Goal: Transaction & Acquisition: Purchase product/service

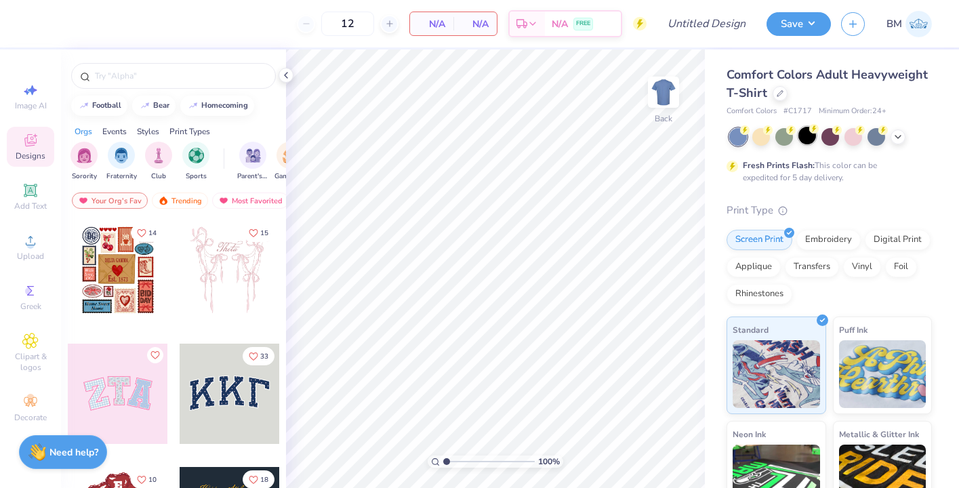
click at [808, 142] on div at bounding box center [807, 136] width 18 height 18
click at [779, 90] on icon at bounding box center [779, 92] width 7 height 7
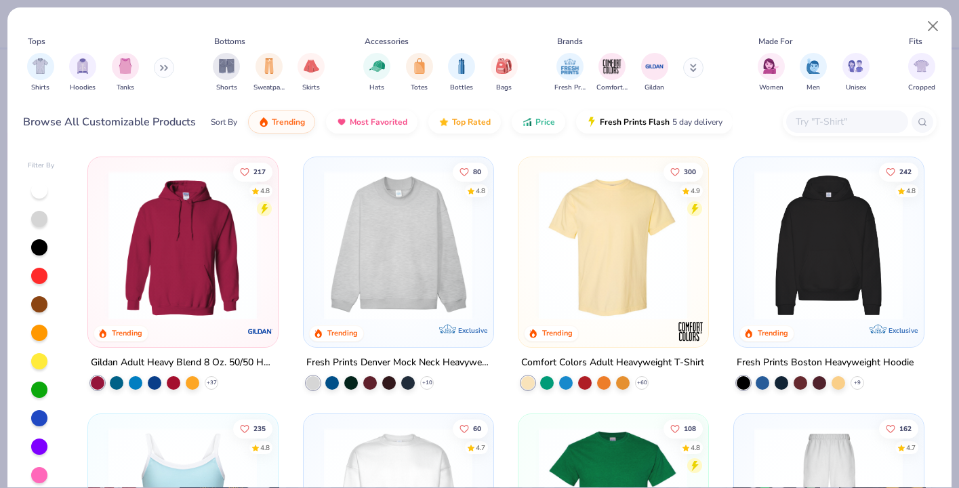
click at [171, 67] on button at bounding box center [164, 68] width 20 height 20
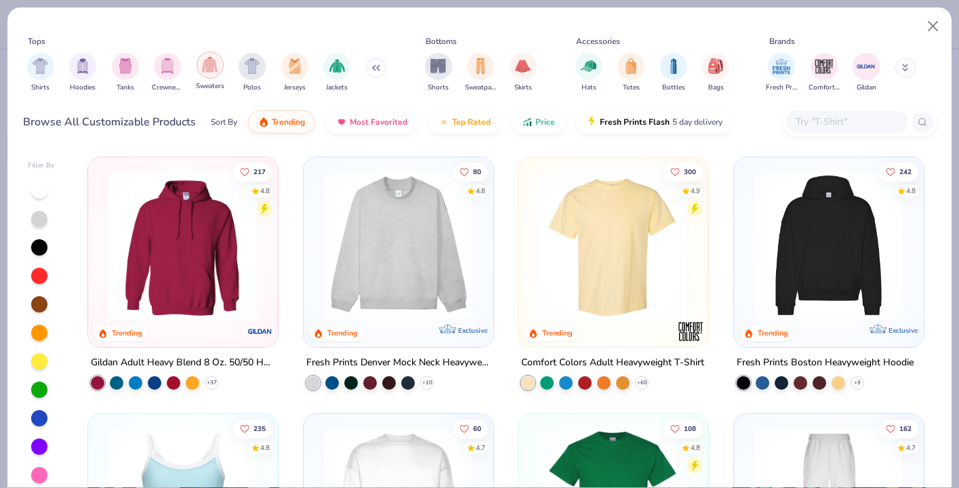
click at [209, 68] on img "filter for Sweaters" at bounding box center [210, 65] width 16 height 16
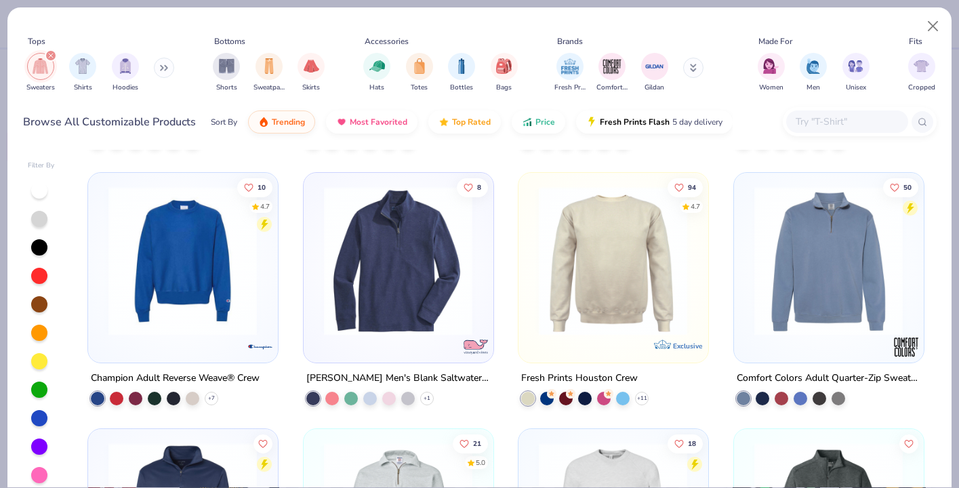
scroll to position [766, 0]
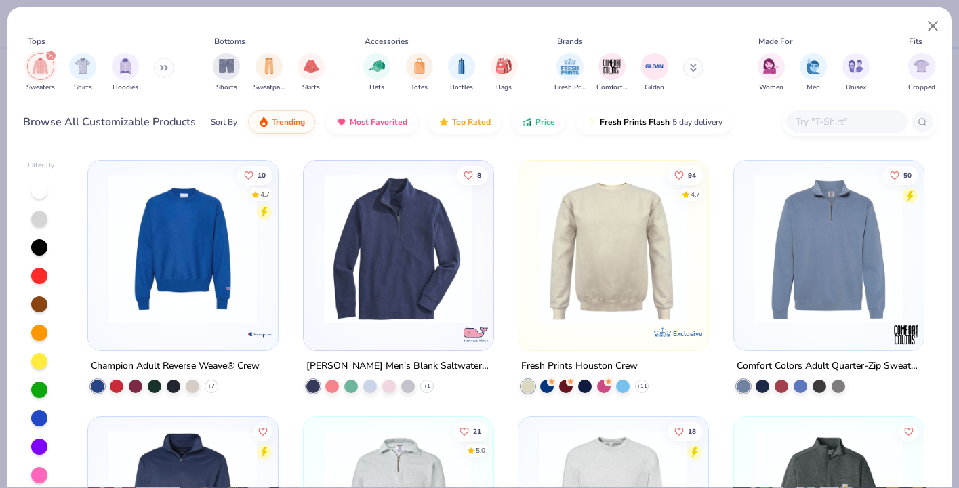
click at [532, 244] on img at bounding box center [451, 247] width 162 height 149
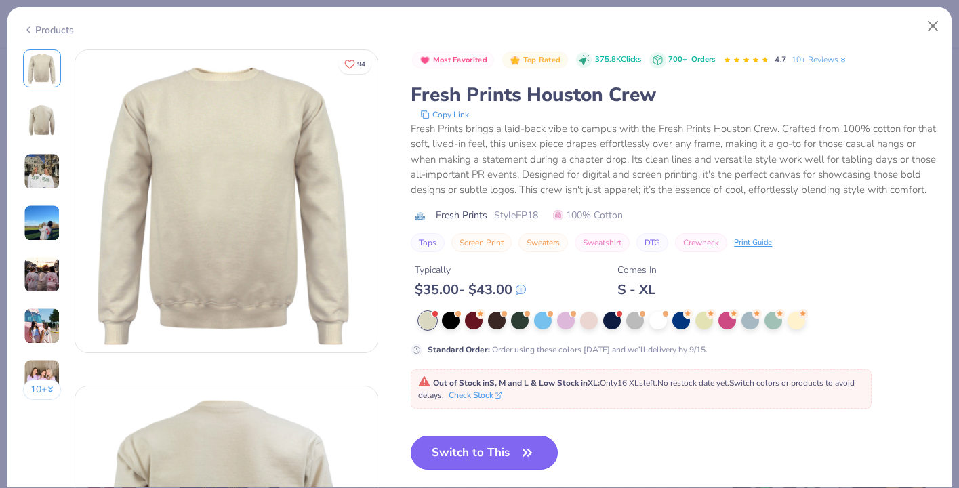
click at [484, 442] on button "Switch to This" at bounding box center [484, 453] width 147 height 34
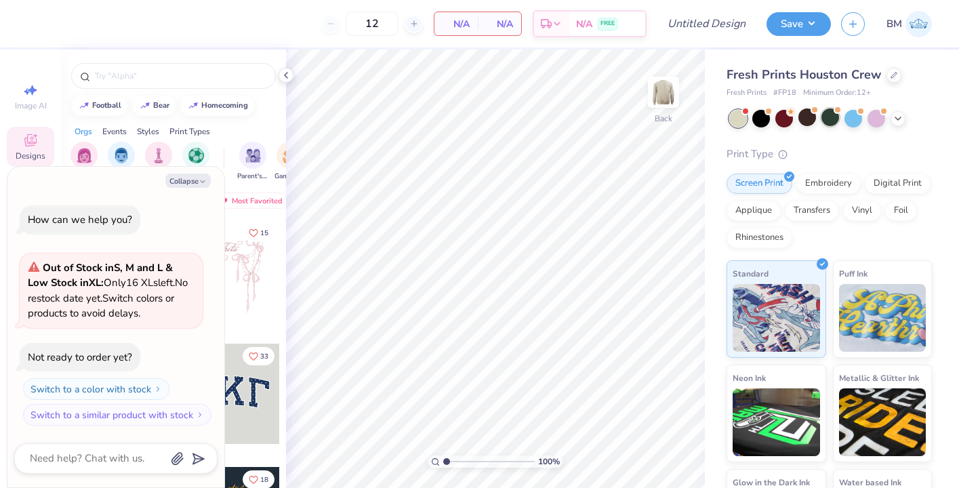
click at [832, 117] on div at bounding box center [830, 117] width 18 height 18
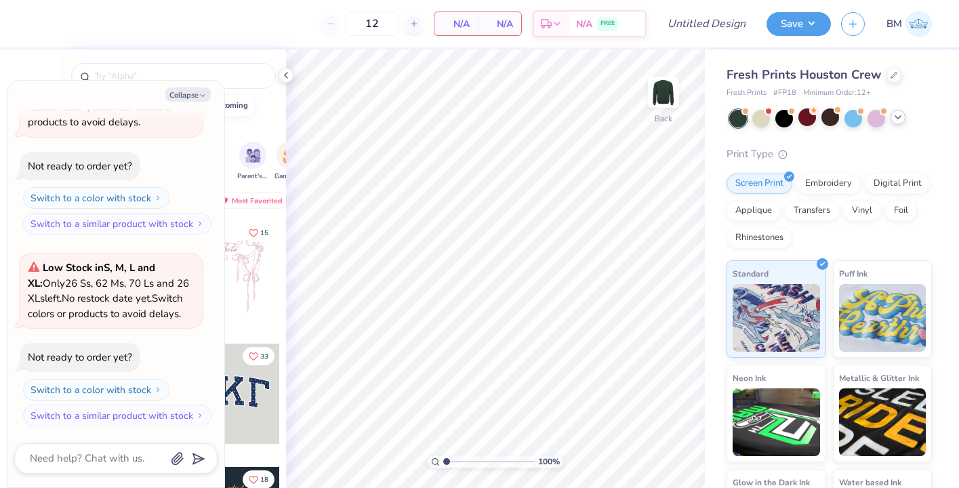
click at [901, 116] on icon at bounding box center [897, 117] width 11 height 11
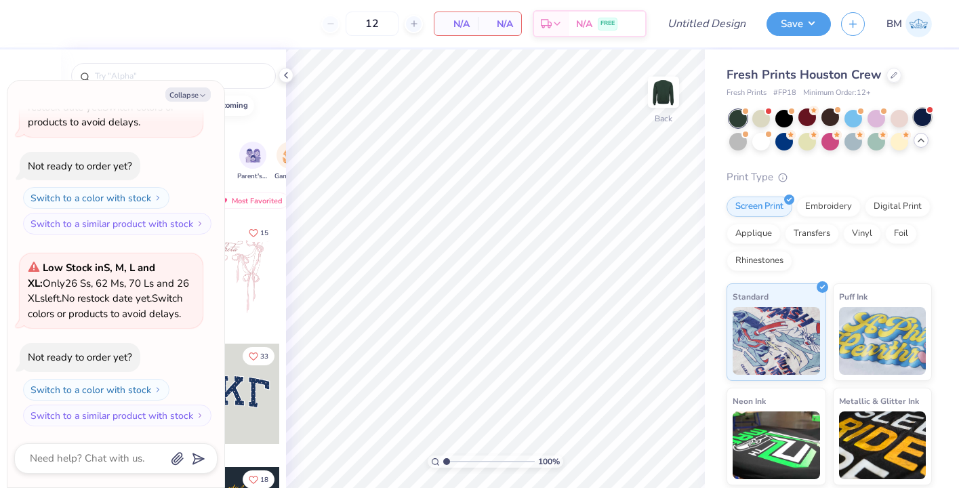
click at [932, 109] on span at bounding box center [928, 109] width 7 height 7
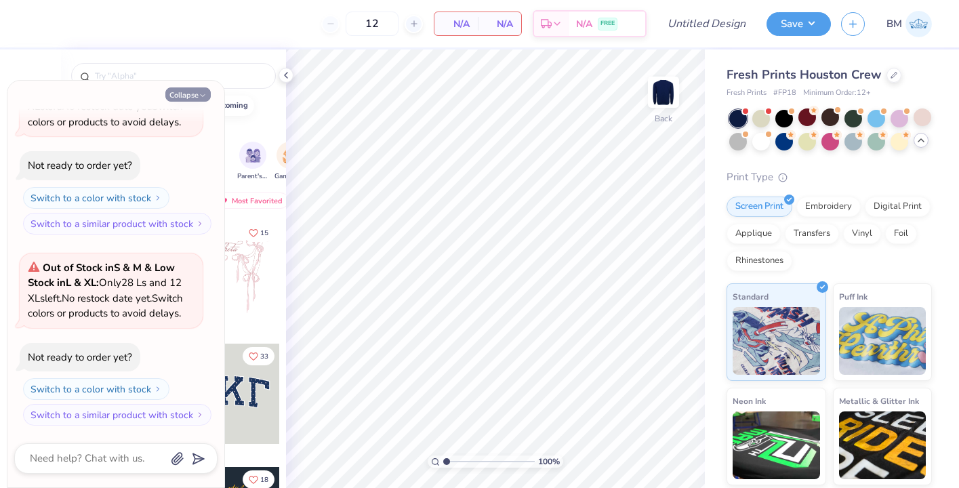
click at [196, 92] on button "Collapse" at bounding box center [187, 94] width 45 height 14
type textarea "x"
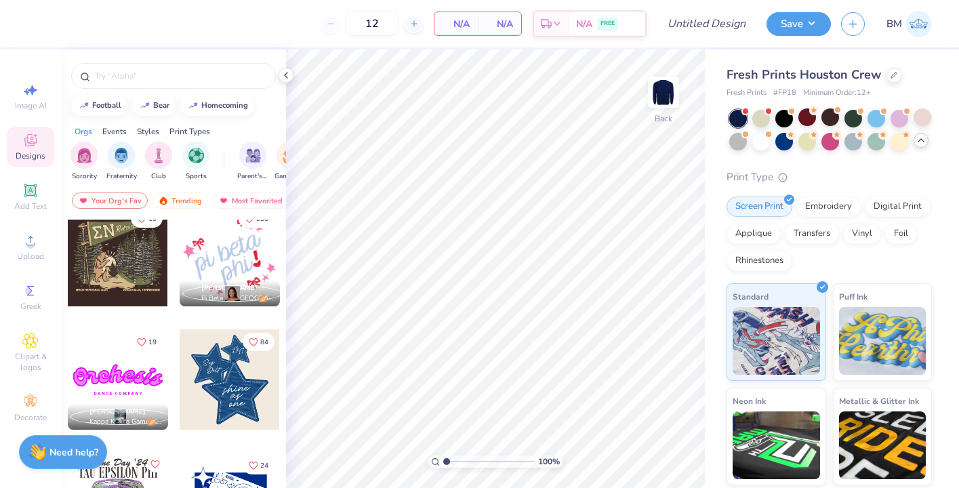
scroll to position [1776, 0]
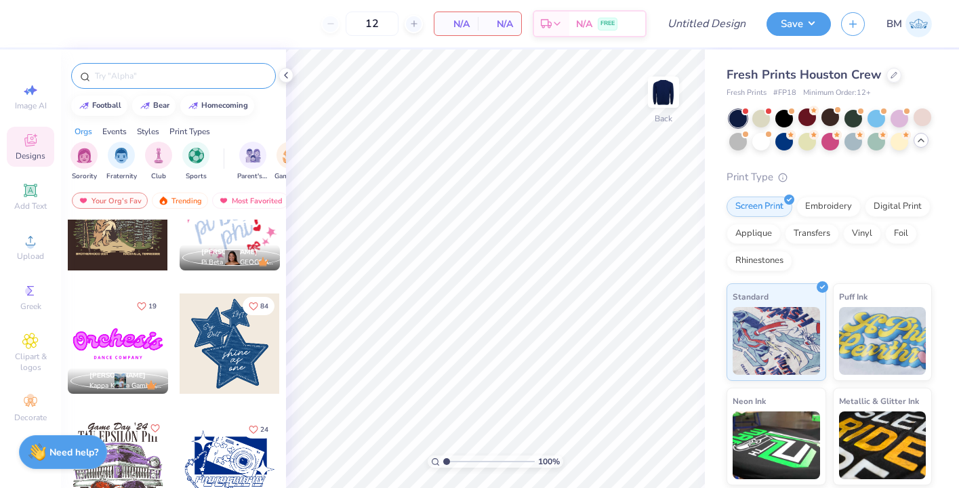
click at [130, 77] on input "text" at bounding box center [179, 76] width 173 height 14
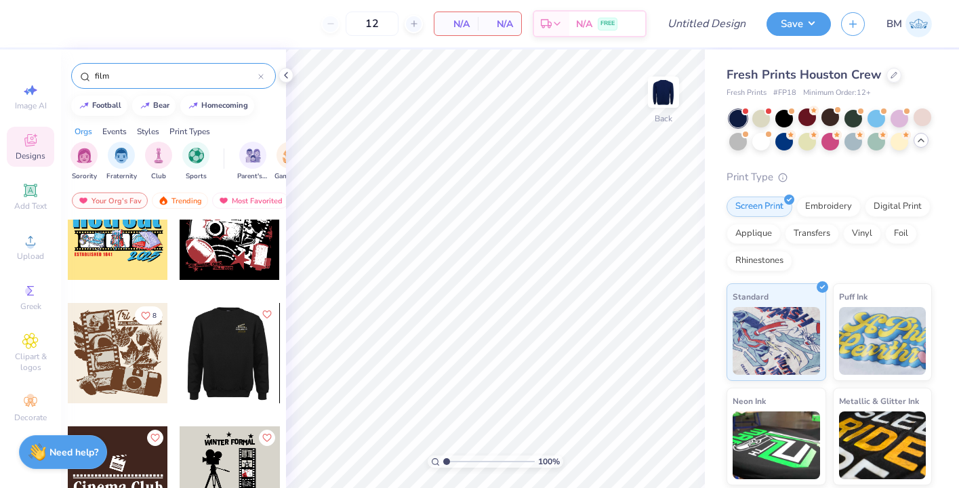
scroll to position [166, 0]
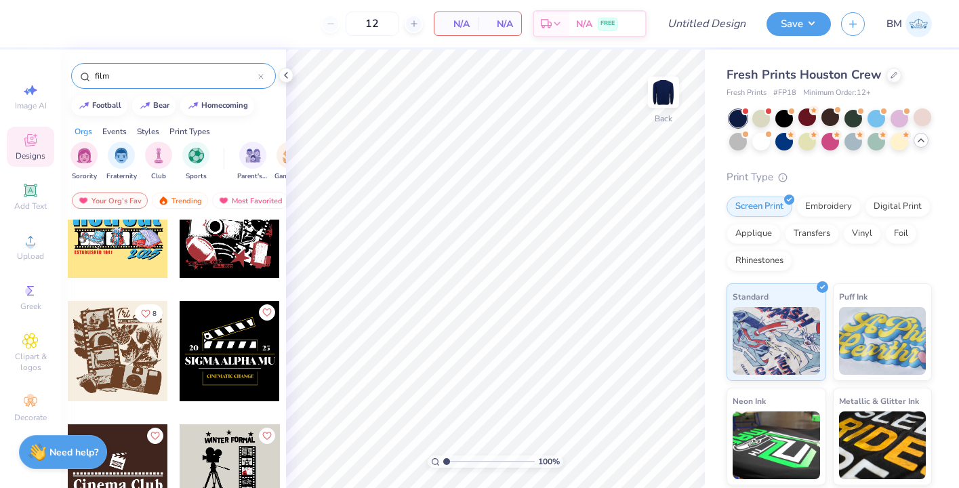
type input "film"
click at [245, 342] on div at bounding box center [230, 351] width 100 height 100
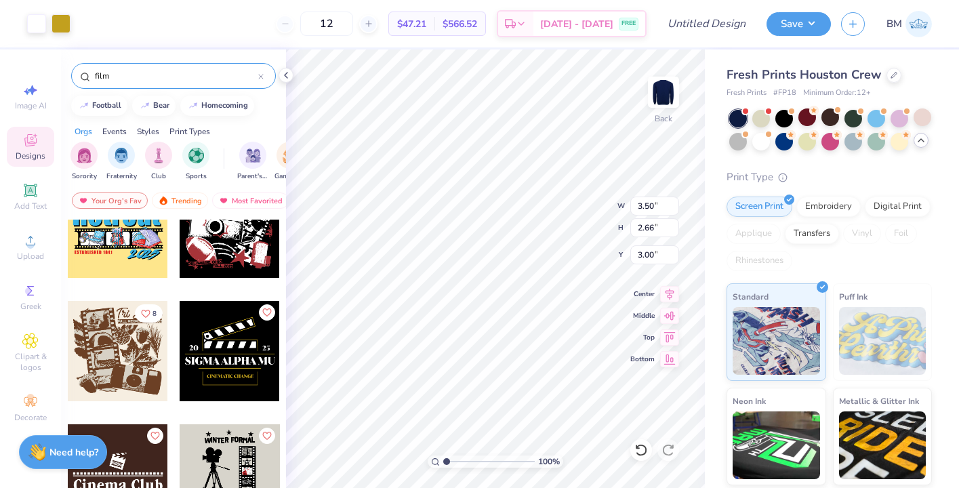
type input "8.40"
type input "6.38"
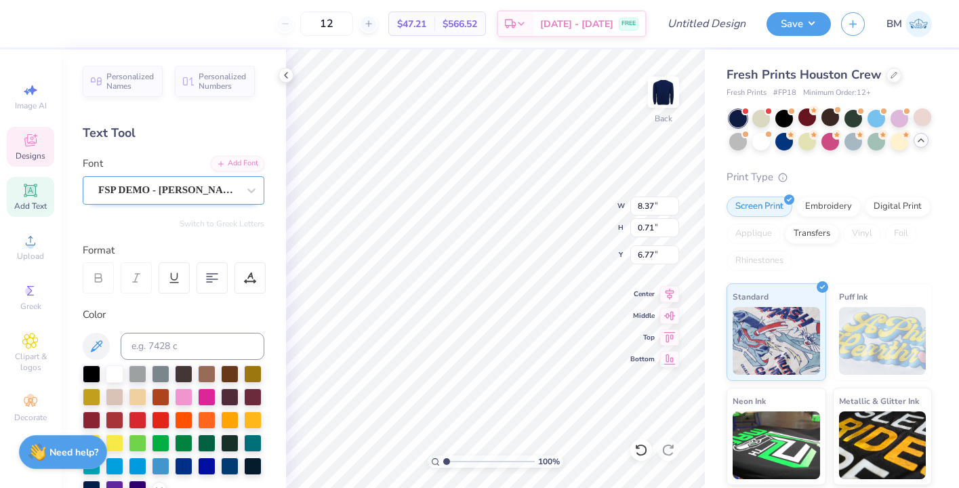
click at [199, 194] on div "FSP DEMO - [PERSON_NAME]" at bounding box center [168, 190] width 142 height 21
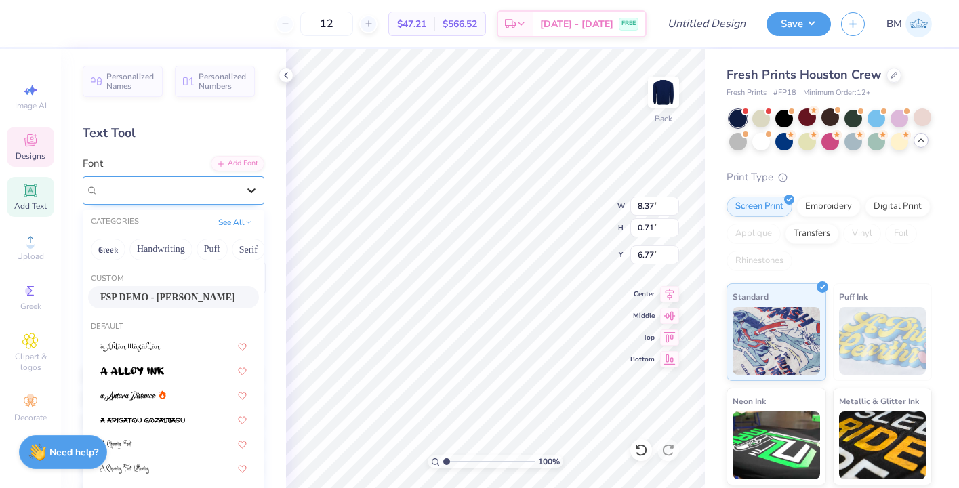
click at [245, 191] on icon at bounding box center [252, 191] width 14 height 14
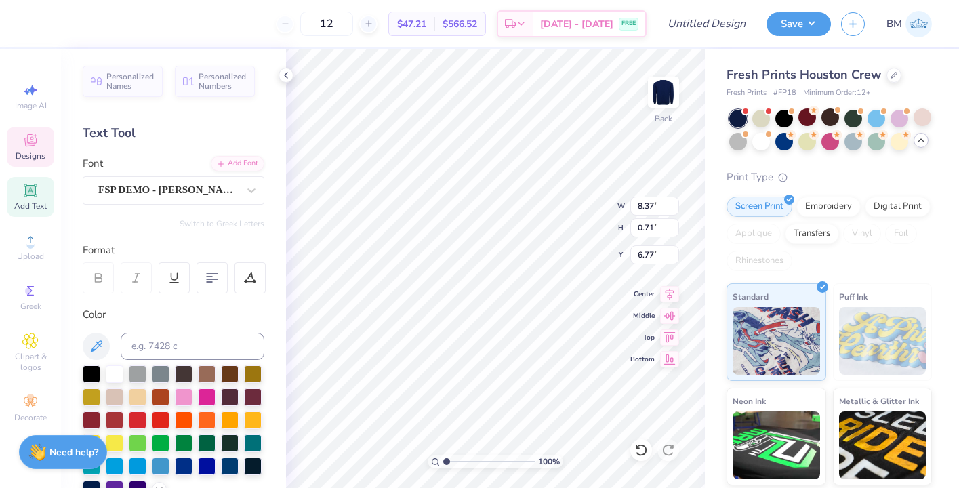
click at [214, 135] on div "Text Tool" at bounding box center [174, 133] width 182 height 18
type textarea "C"
type input "8.37"
type input "0.71"
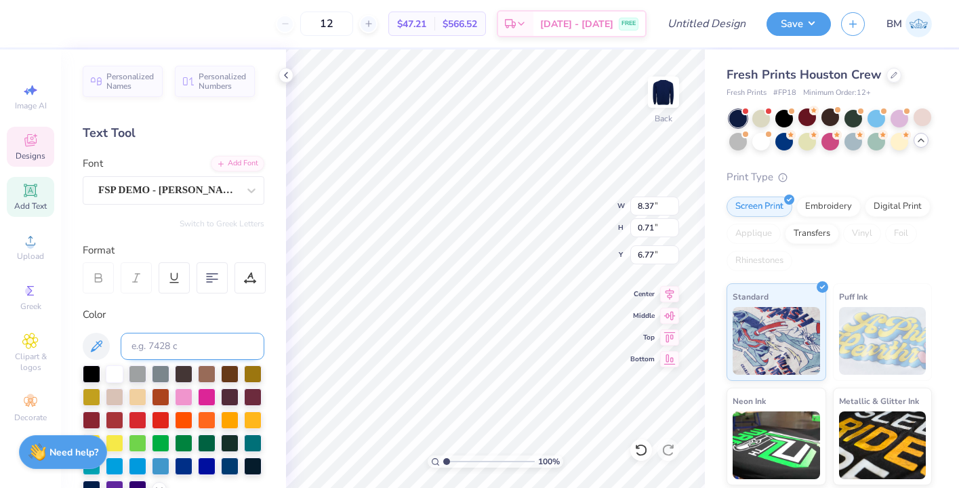
type input "6.77"
type textarea "MU"
type textarea "BLACK FILM CLUB"
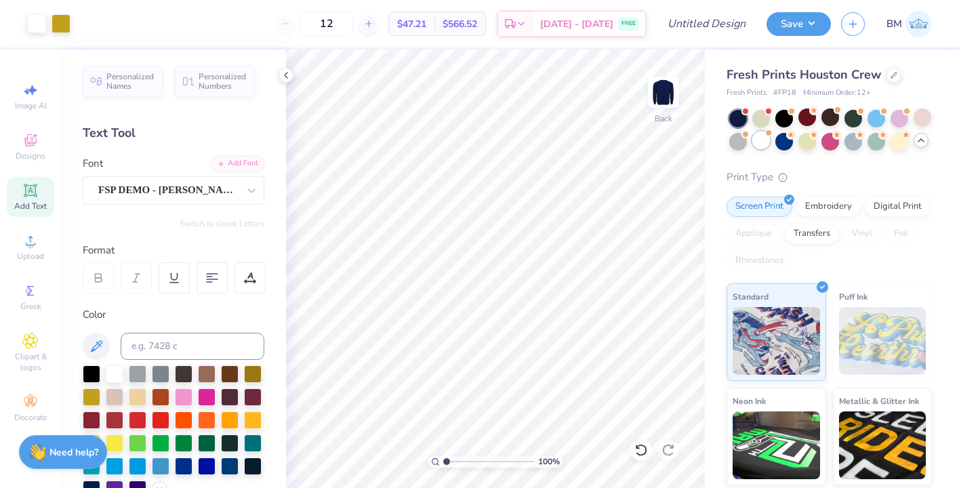
click at [757, 142] on div at bounding box center [761, 140] width 18 height 18
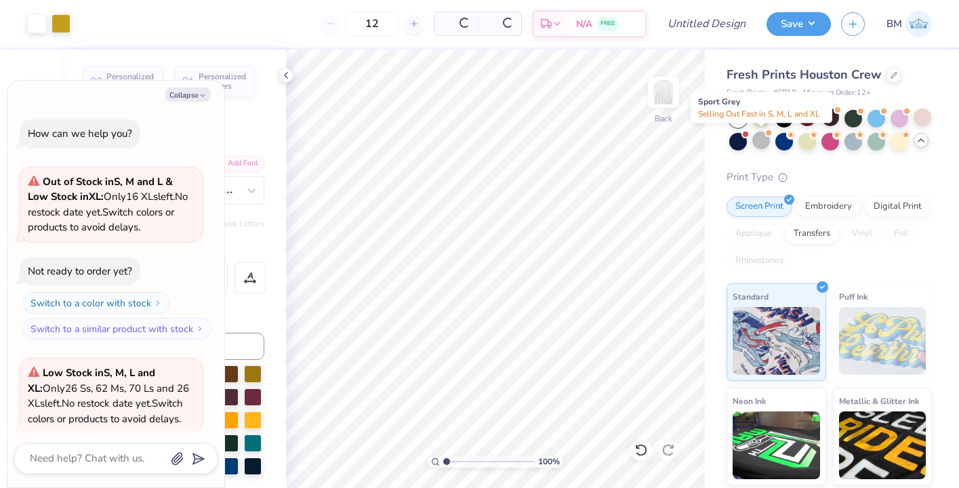
scroll to position [503, 0]
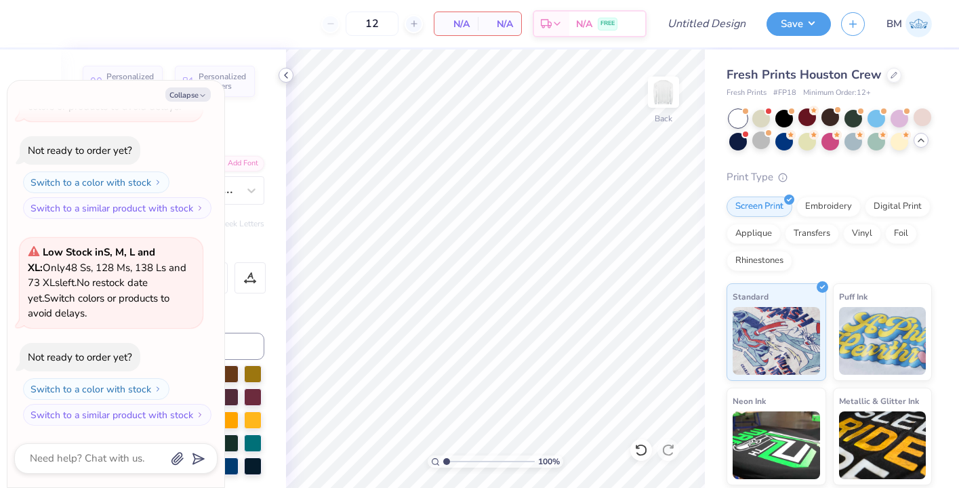
click at [283, 68] on div at bounding box center [285, 75] width 15 height 15
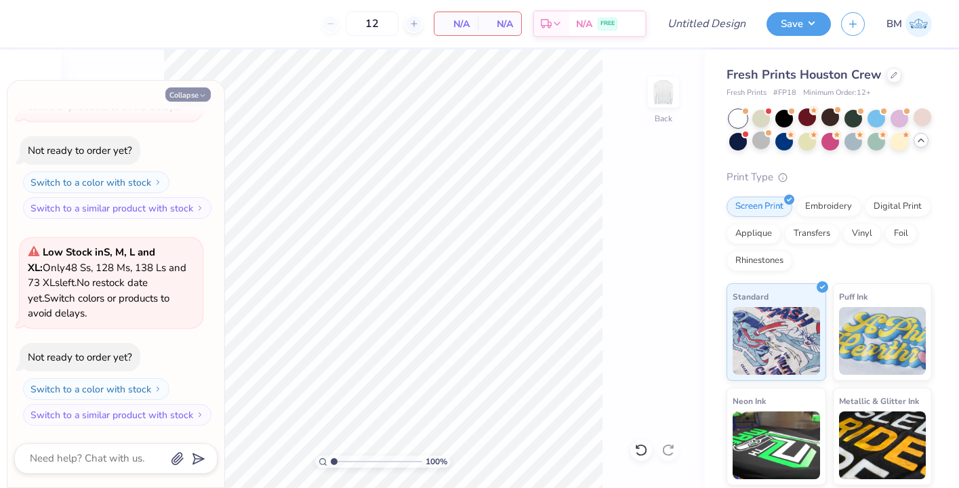
click at [199, 90] on button "Collapse" at bounding box center [187, 94] width 45 height 14
type textarea "x"
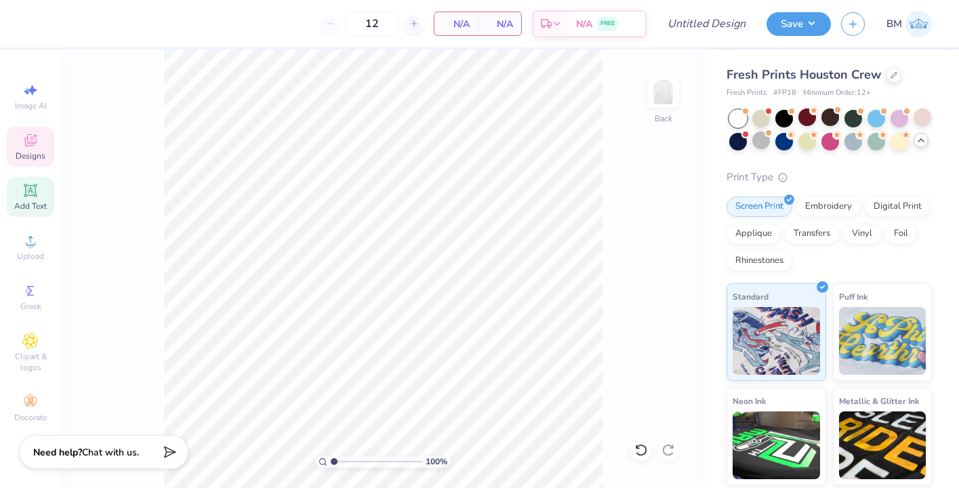
click at [35, 150] on div "Designs" at bounding box center [30, 147] width 47 height 40
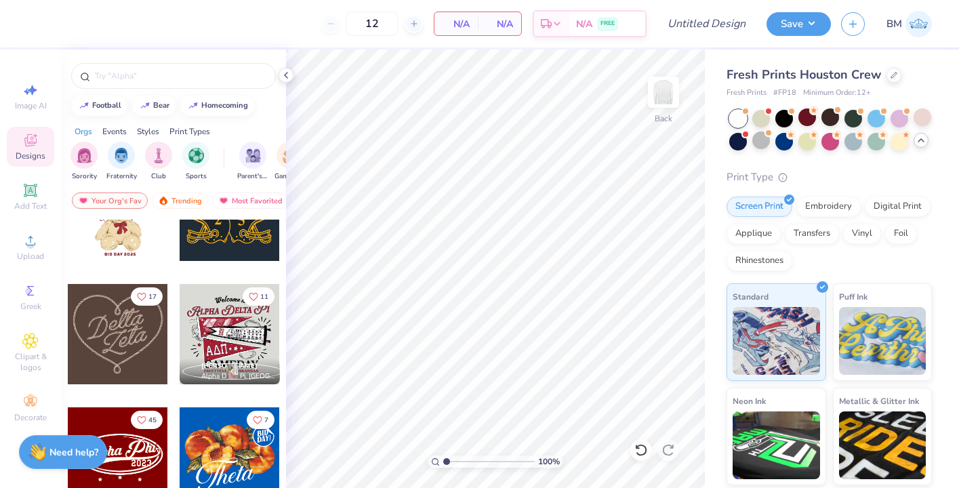
scroll to position [307, 0]
click at [128, 83] on div at bounding box center [173, 76] width 205 height 26
click at [129, 72] on input "text" at bounding box center [179, 76] width 173 height 14
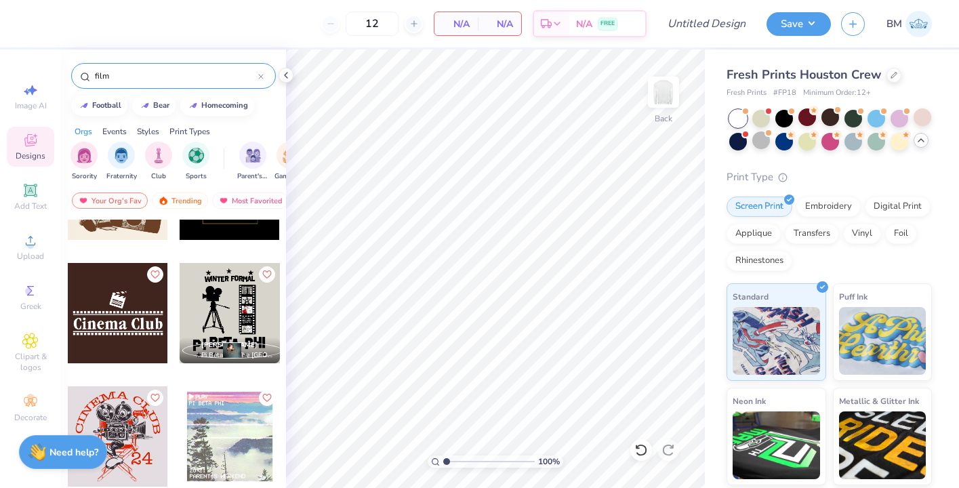
scroll to position [328, 0]
type input "film"
click at [129, 320] on div at bounding box center [118, 312] width 100 height 100
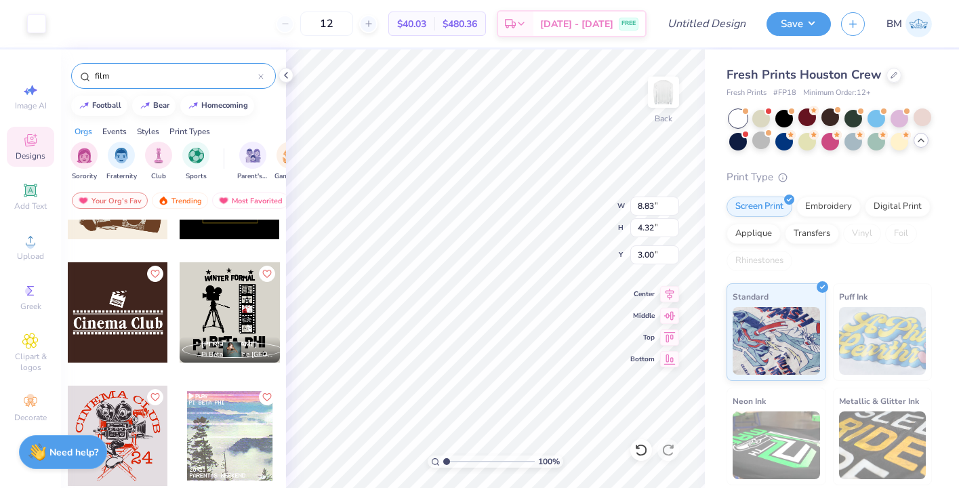
type input "11.12"
type input "5.44"
click at [781, 114] on div at bounding box center [784, 117] width 18 height 18
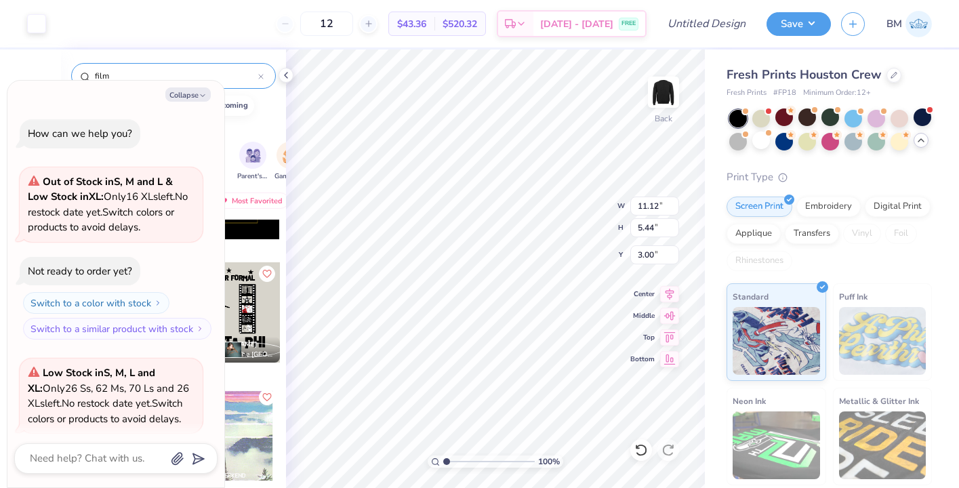
scroll to position [694, 0]
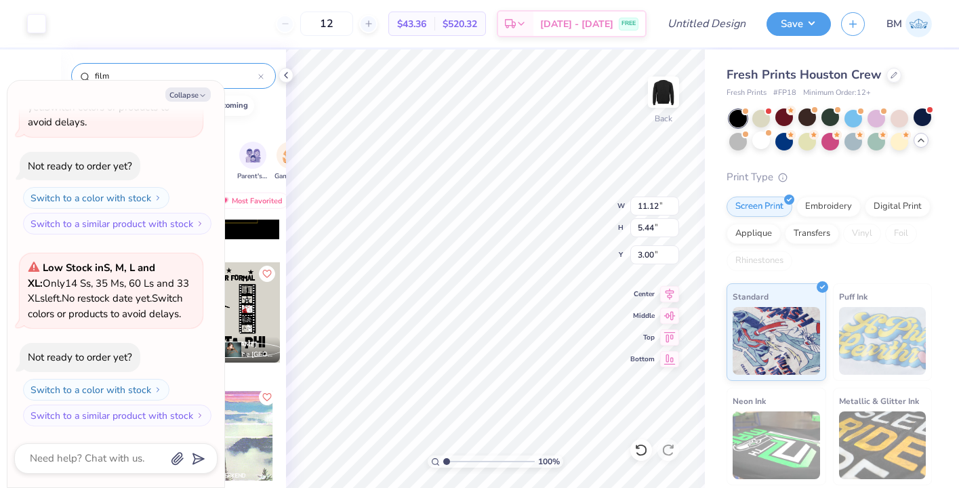
click at [719, 155] on div "Fresh Prints Houston Crew Fresh Prints # FP18 Minimum Order: 12 + Print Type Sc…" at bounding box center [832, 319] width 254 height 540
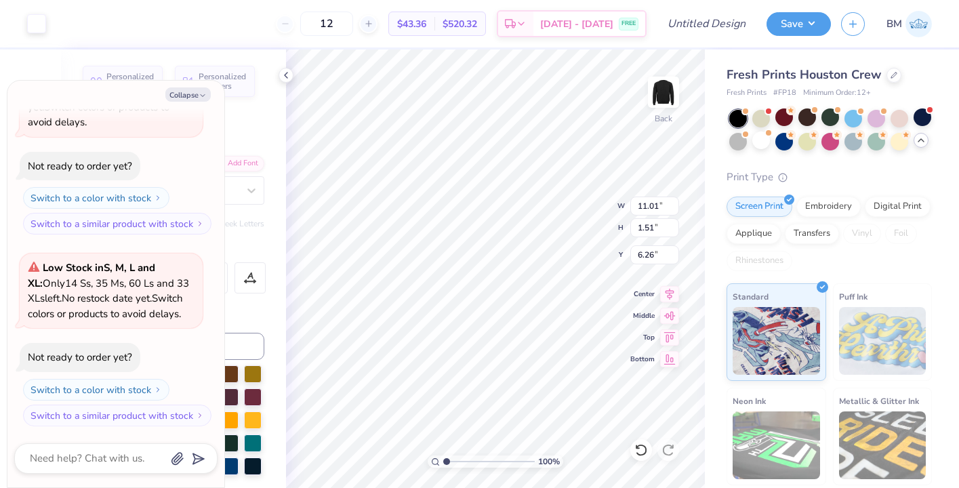
type textarea "x"
type input "6.26"
type textarea "x"
type textarea "Cinema Clu"
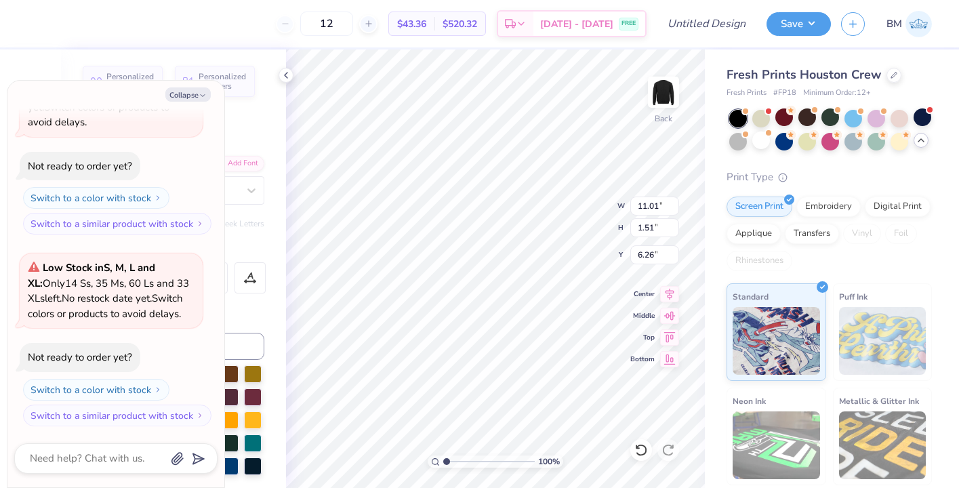
type textarea "x"
type textarea "Cinema Cl"
type textarea "x"
type textarea "Cinema C"
type textarea "x"
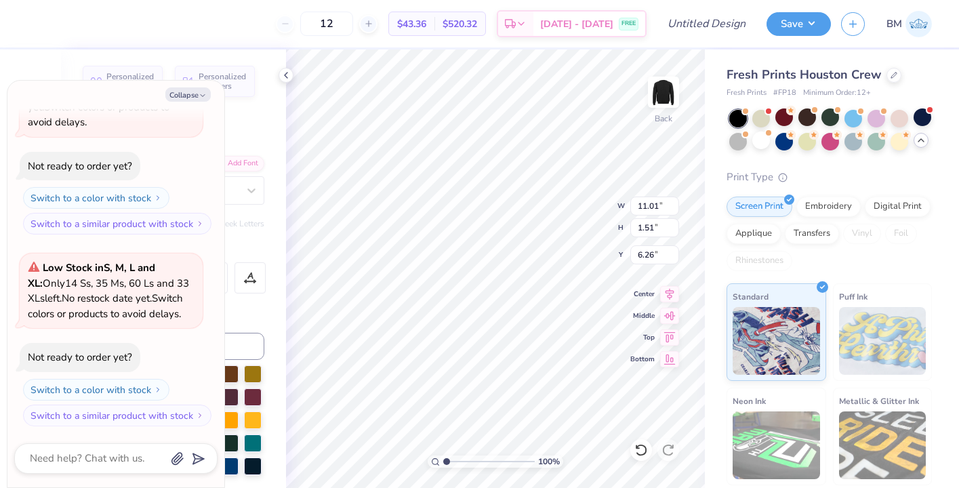
type textarea "Cinema"
type textarea "x"
type textarea "Cinema"
type textarea "x"
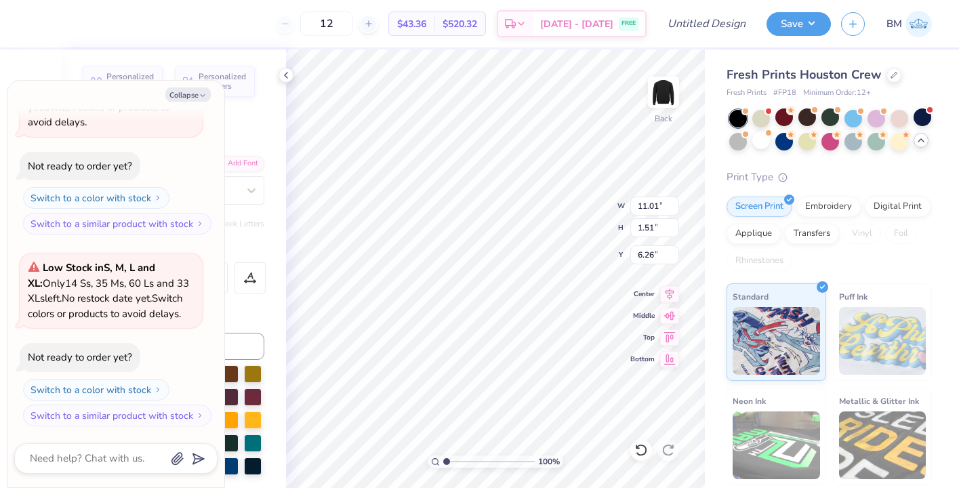
type textarea "Cinem"
type textarea "x"
type textarea "Cine"
type textarea "x"
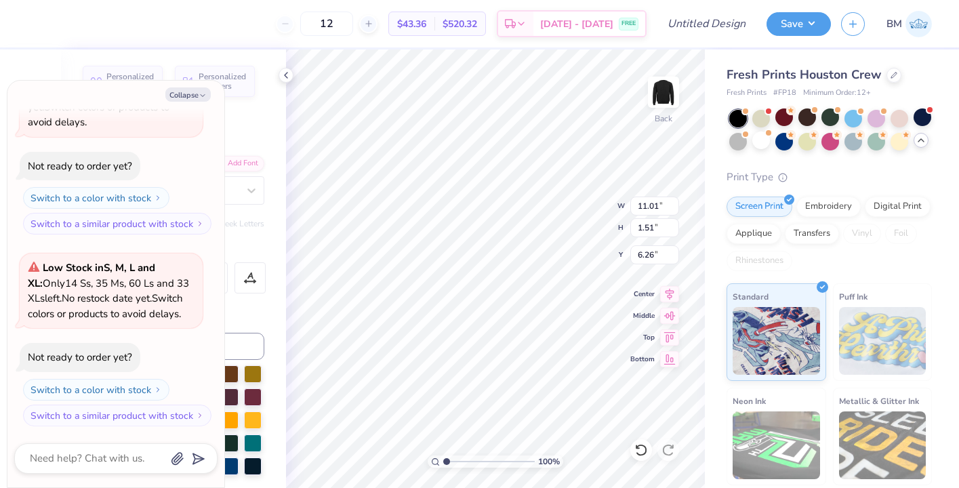
type textarea "Cin"
type textarea "x"
type textarea "Ci"
type textarea "x"
type textarea "C"
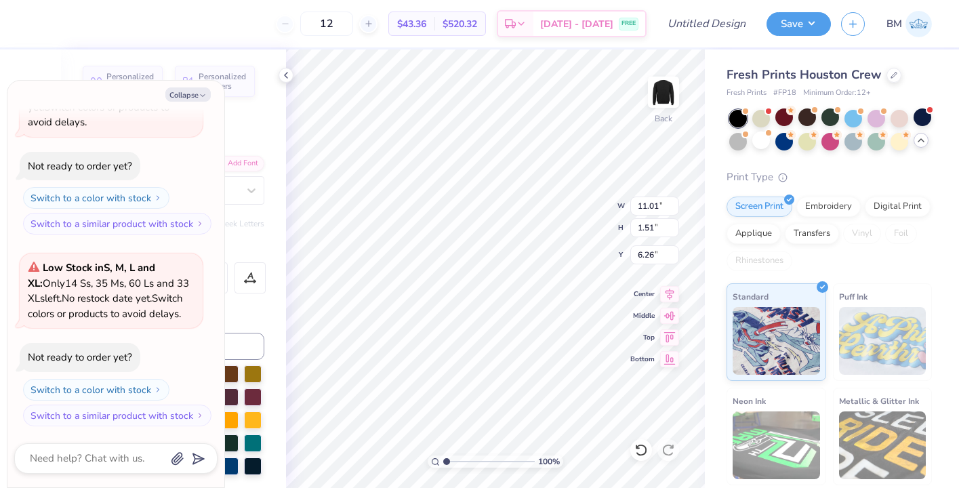
type textarea "x"
type textarea "A"
type textarea "x"
type textarea "An"
type textarea "x"
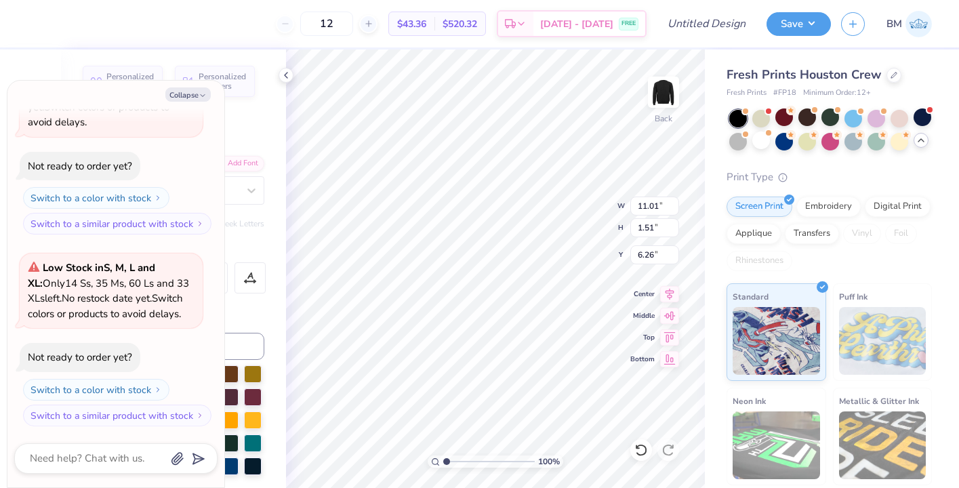
type textarea "[PERSON_NAME]"
type textarea "x"
type textarea "Anim"
type textarea "x"
type textarea "[PERSON_NAME]"
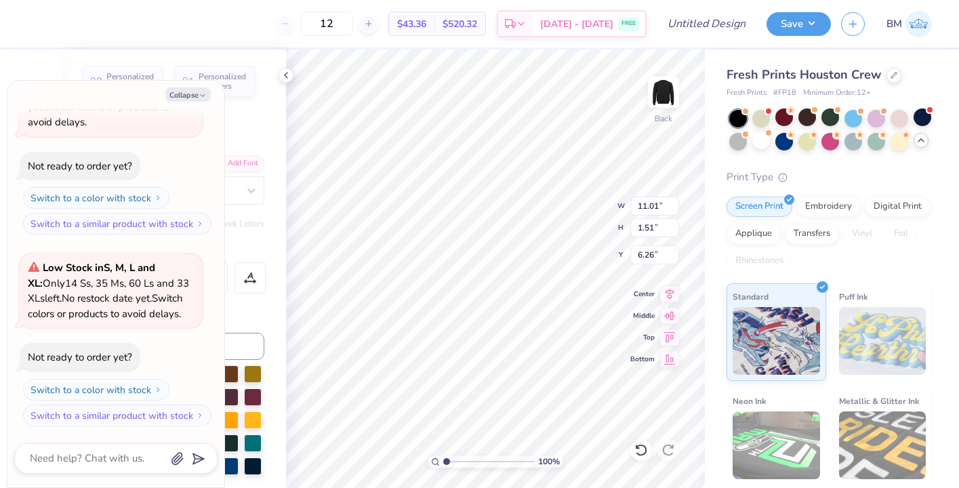
type textarea "x"
type textarea "An"
type textarea "x"
type textarea "A"
type textarea "x"
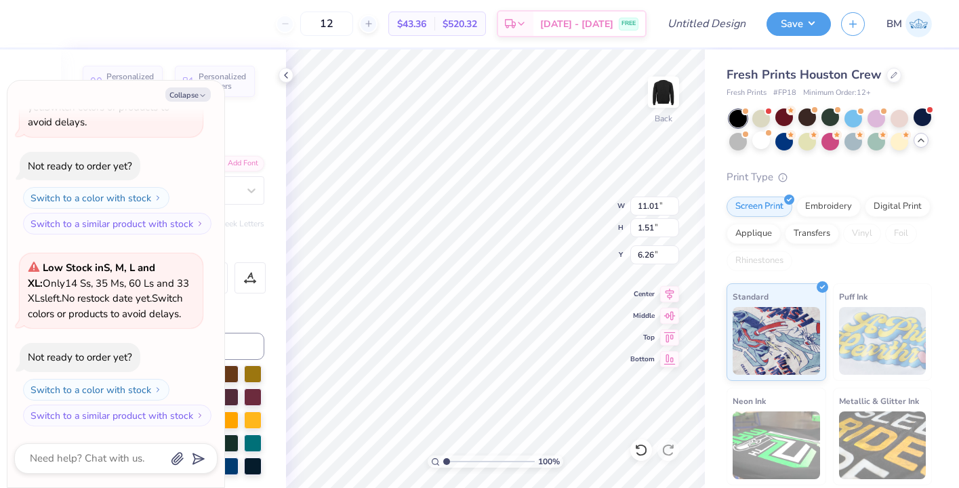
type textarea "AN"
type textarea "x"
type textarea "ANI"
type textarea "x"
type textarea "ANIM"
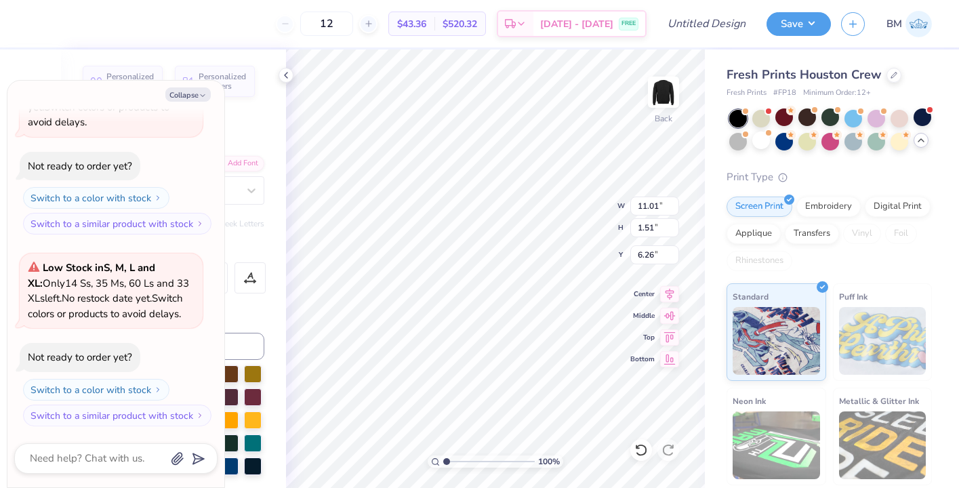
type textarea "x"
type textarea "ANIMA"
type textarea "x"
type textarea "ANIMAT"
type textarea "x"
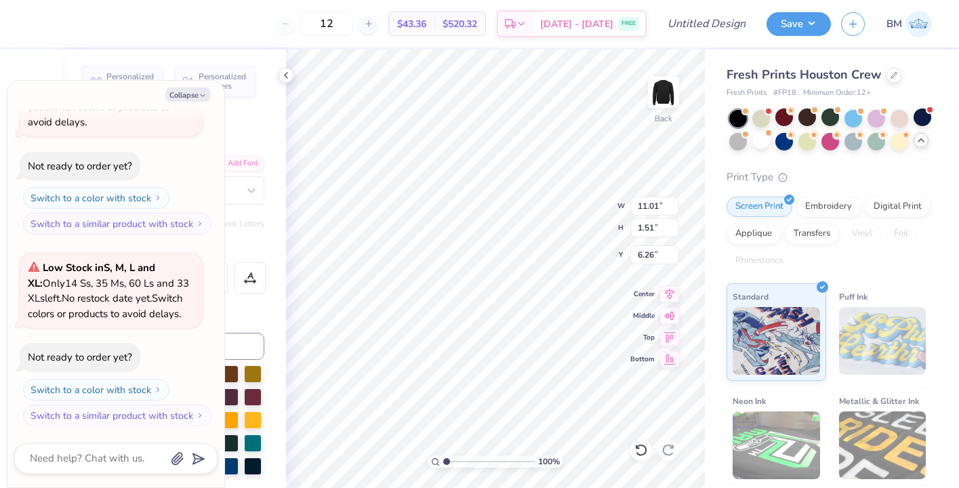
type textarea "ANIMATI"
type textarea "x"
type textarea "ANIMATIO"
type textarea "x"
type textarea "ANIMATION"
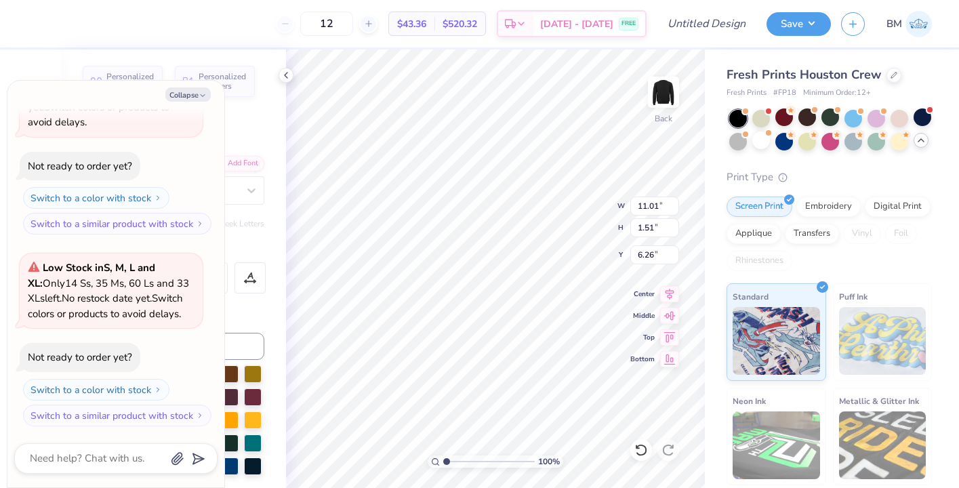
type textarea "x"
type textarea "ANIMATION"
type textarea "x"
type textarea "ANIMATION A"
type textarea "x"
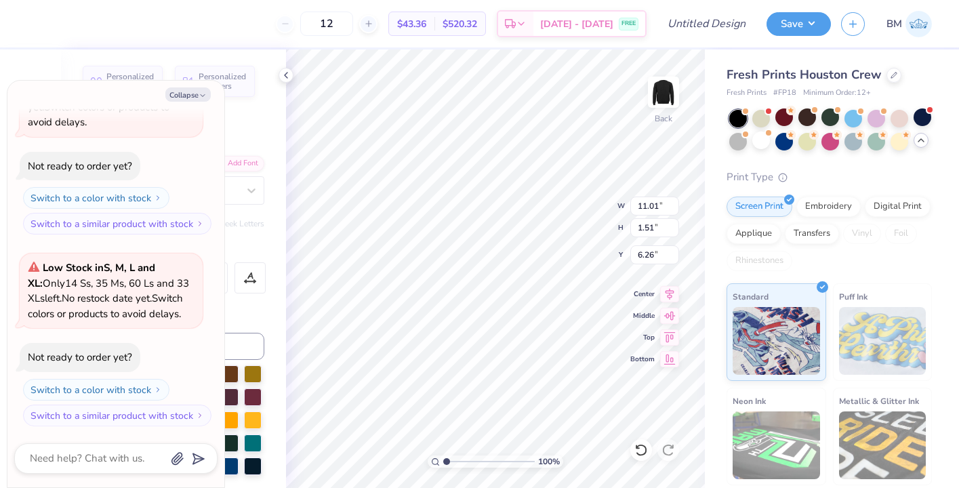
type textarea "ANIMATION AS"
type textarea "x"
type textarea "ANIMATION ASS"
type textarea "x"
type textarea "ANIMATION ASSO"
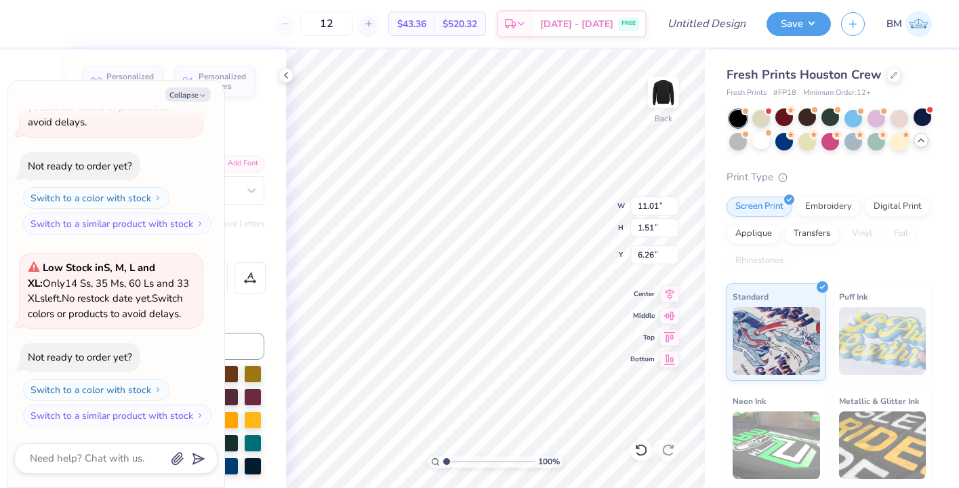
type textarea "x"
type textarea "ANIMATION ASSOC"
type textarea "x"
type textarea "ANIMATION ASSOCI"
type textarea "x"
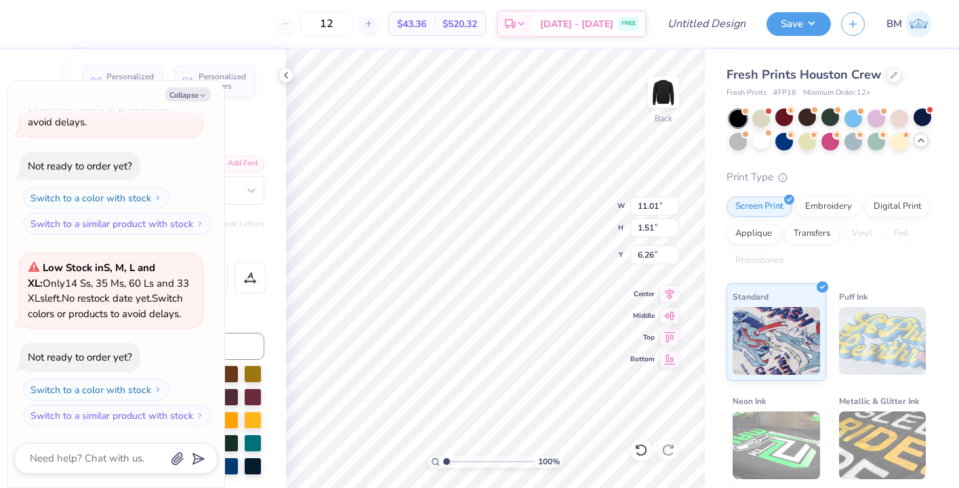
type textarea "ANIMATION ASSOCIA"
type textarea "x"
type textarea "ANIMATION ASSOCIAT"
type textarea "x"
type textarea "ANIMATION ASSOCIATI"
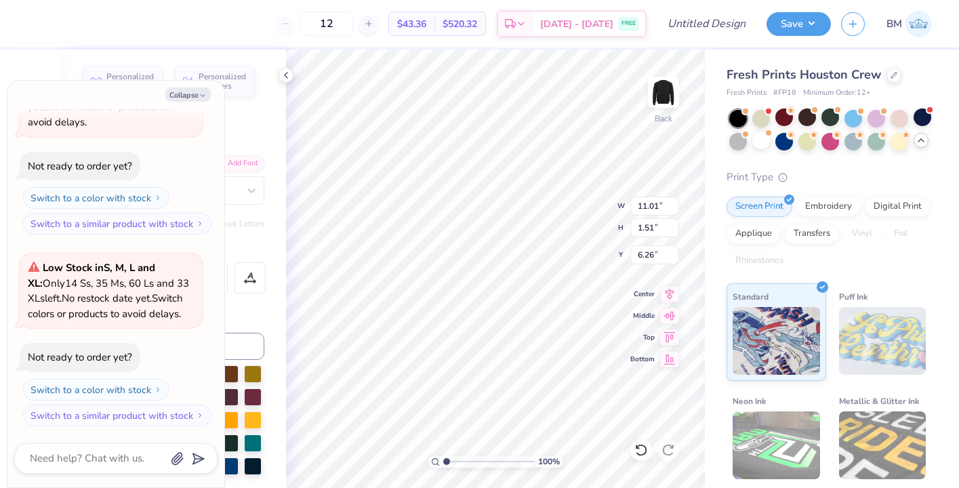
type textarea "x"
type textarea "ANIMATION ASSOCIATIO"
type textarea "x"
type textarea "ANIMATION ASSOCIATION"
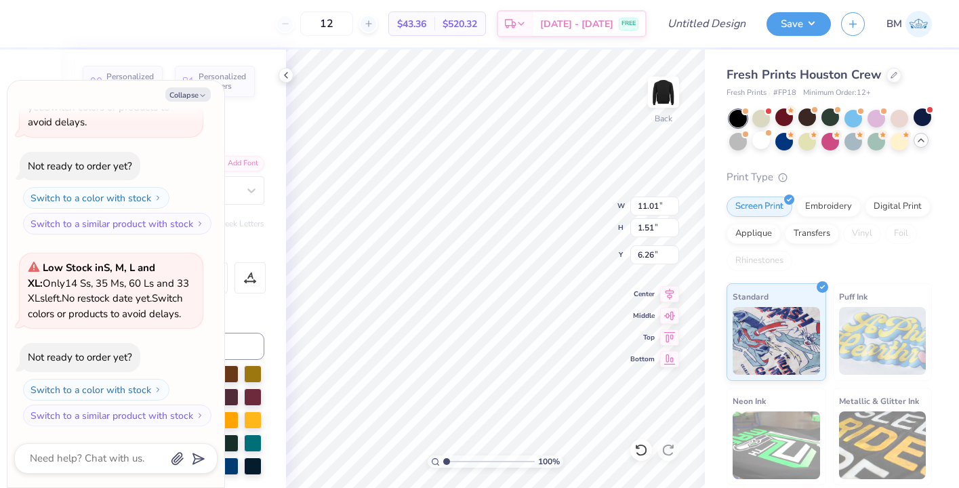
type textarea "x"
type textarea "ANIMATION ASSOCIATION"
type textarea "x"
type textarea "ANIMATION ASSOCIATION"
type textarea "x"
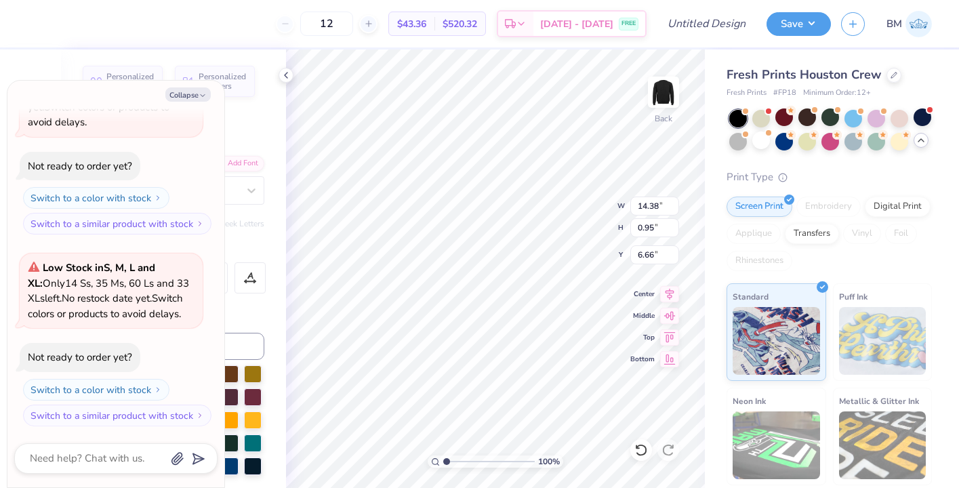
type textarea "ANIMATION A"
type textarea "x"
type textarea "ANIMATION"
type textarea "x"
type textarea "ANIMATION S"
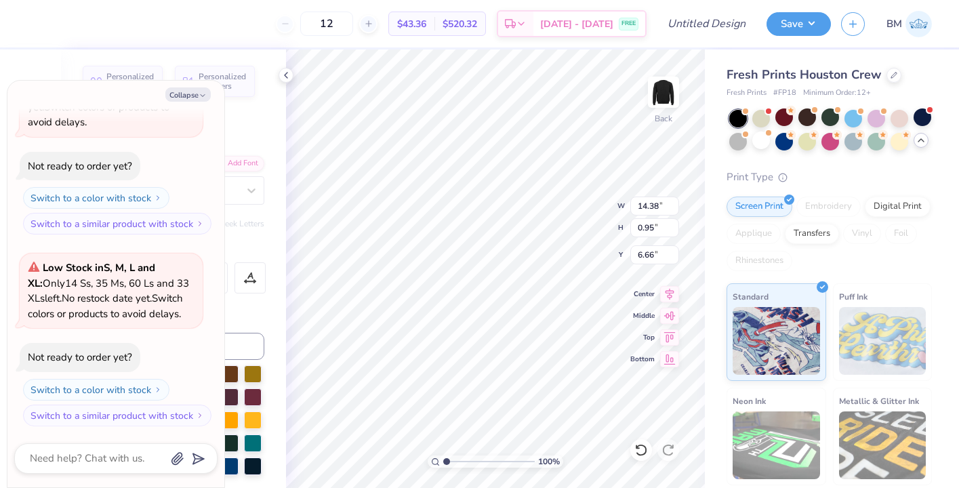
type textarea "x"
type textarea "ANIMATION So"
type textarea "x"
type textarea "ANIMATION Soci"
type textarea "x"
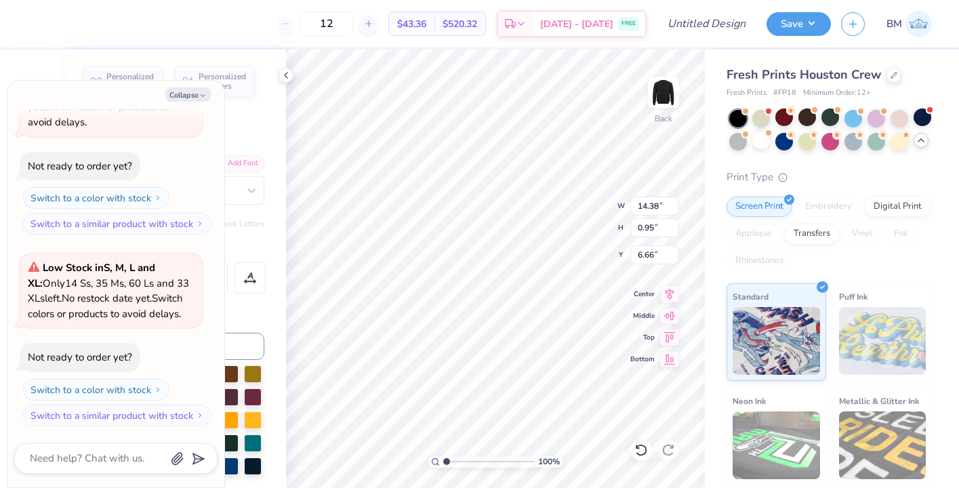
type textarea "ANIMATION Socie"
type textarea "x"
type textarea "ANIMATION Societ"
type textarea "x"
type textarea "ANIMATION Society"
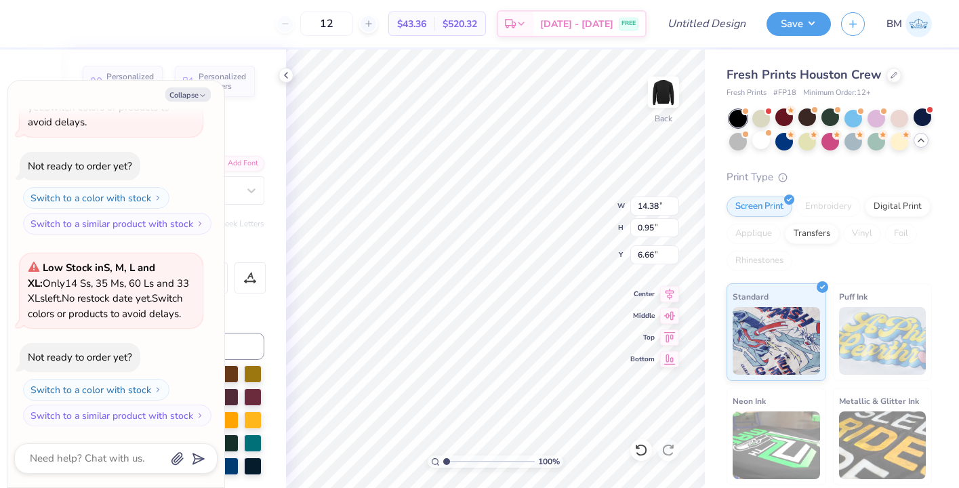
type textarea "x"
type textarea "ANIMATION Societ"
type textarea "x"
type textarea "ANIMATION Socie"
type textarea "x"
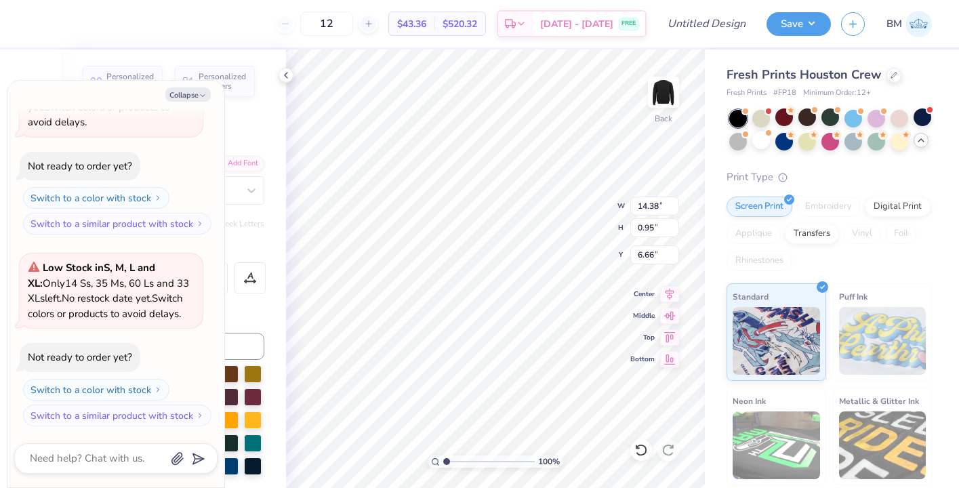
type textarea "ANIMATION Soci"
type textarea "x"
type textarea "ANIMATION Soc"
type textarea "x"
type textarea "ANIMATION So"
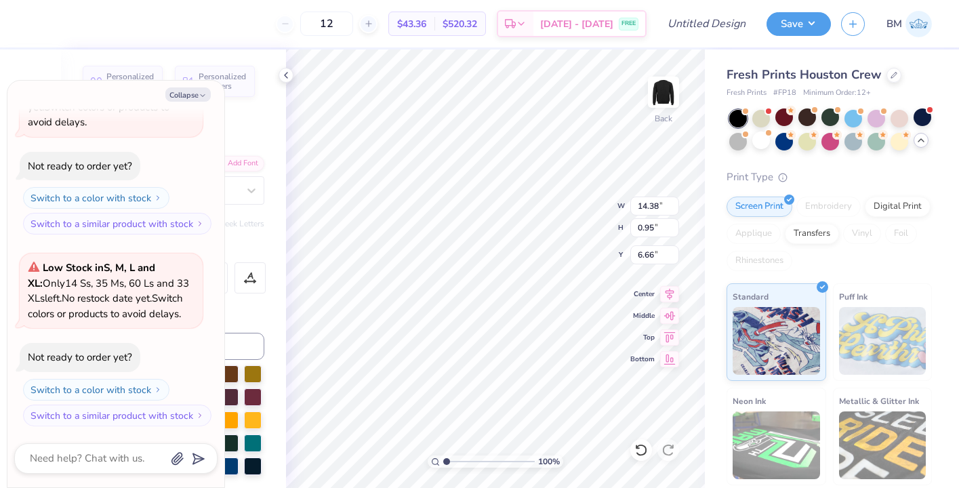
type textarea "x"
type textarea "ANIMATION S"
type textarea "x"
type textarea "ANIMATION SO"
type textarea "x"
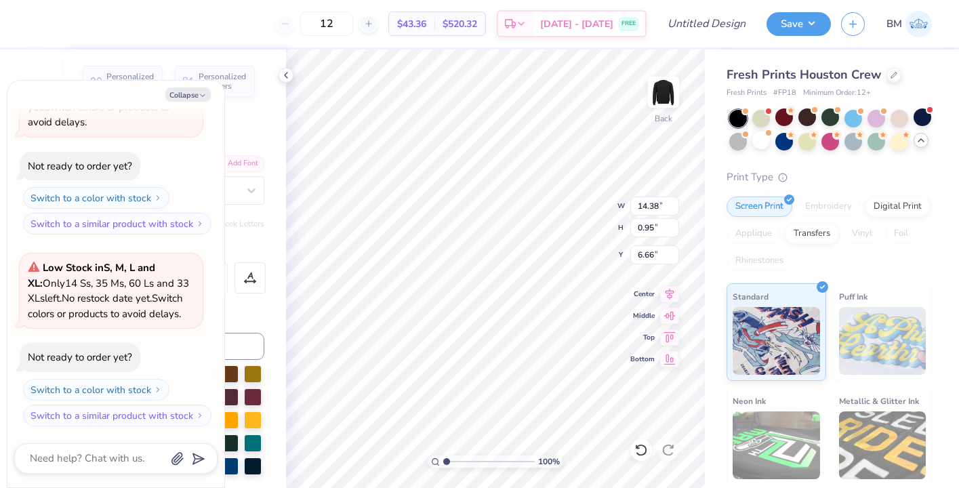
type textarea "ANIMATION SOCI"
type textarea "x"
type textarea "ANIMATION SOCIT"
type textarea "x"
type textarea "ANIMATION SOCI"
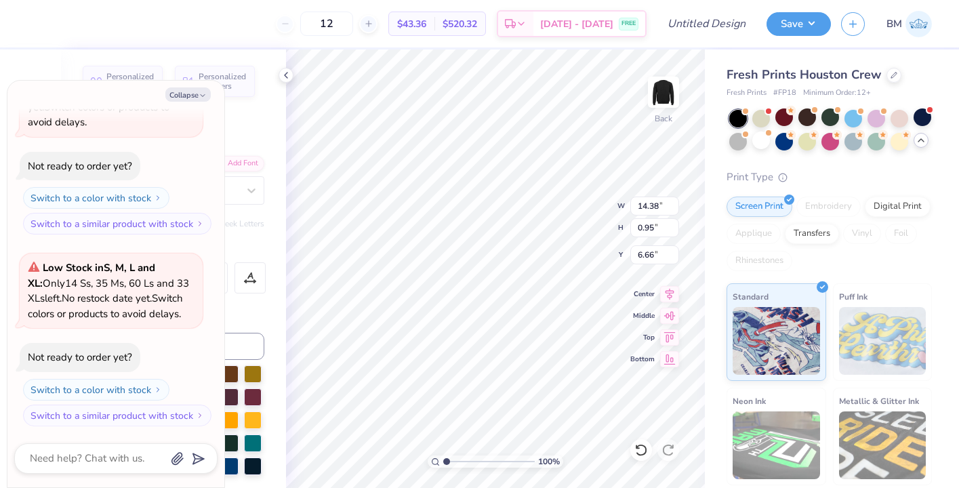
type textarea "x"
type textarea "ANIMATION SOCIET"
type textarea "x"
type textarea "ANIMATION SOCIETY"
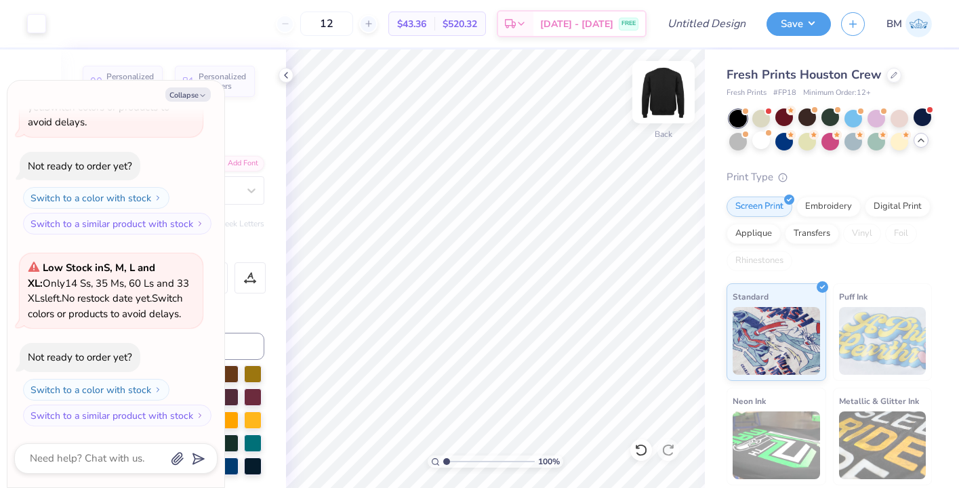
click at [662, 89] on img at bounding box center [663, 92] width 54 height 54
click at [669, 92] on img at bounding box center [663, 92] width 54 height 54
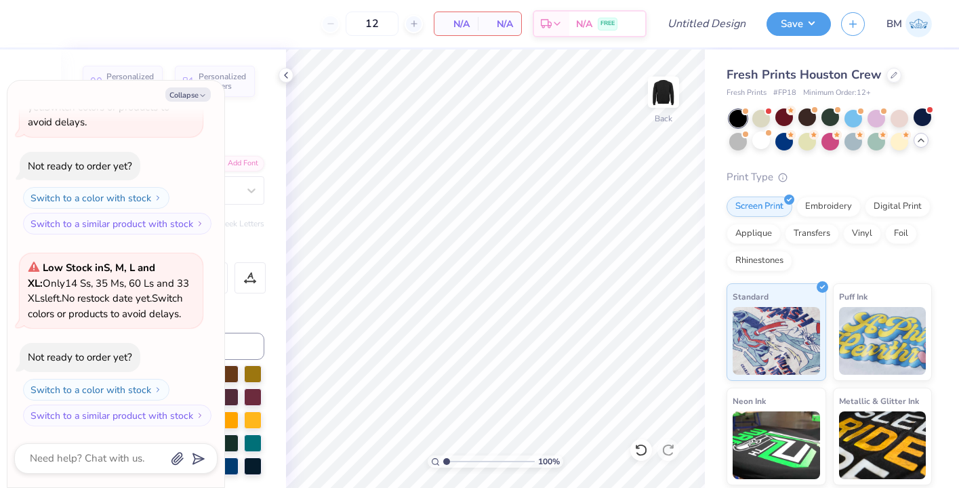
click at [902, 77] on div "Fresh Prints Houston Crew" at bounding box center [828, 75] width 205 height 18
click at [891, 74] on icon at bounding box center [893, 73] width 7 height 7
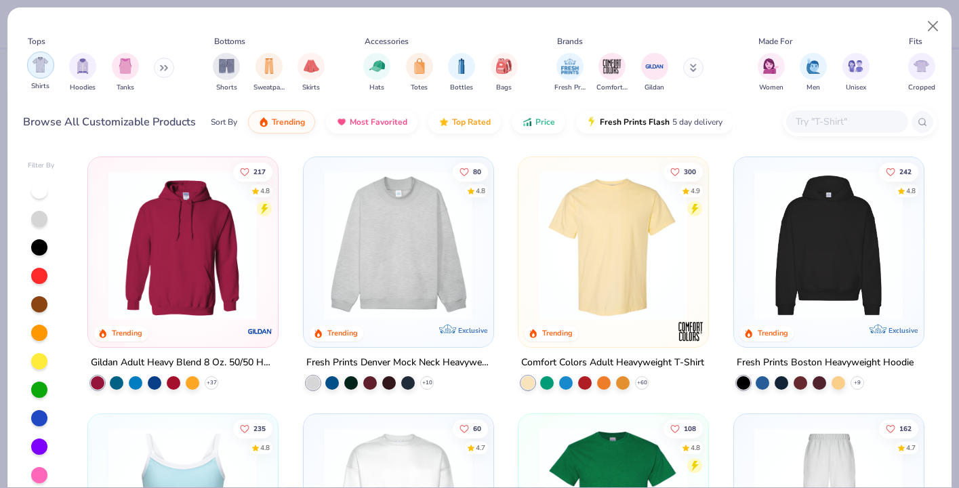
click at [43, 68] on img "filter for Shirts" at bounding box center [41, 65] width 16 height 16
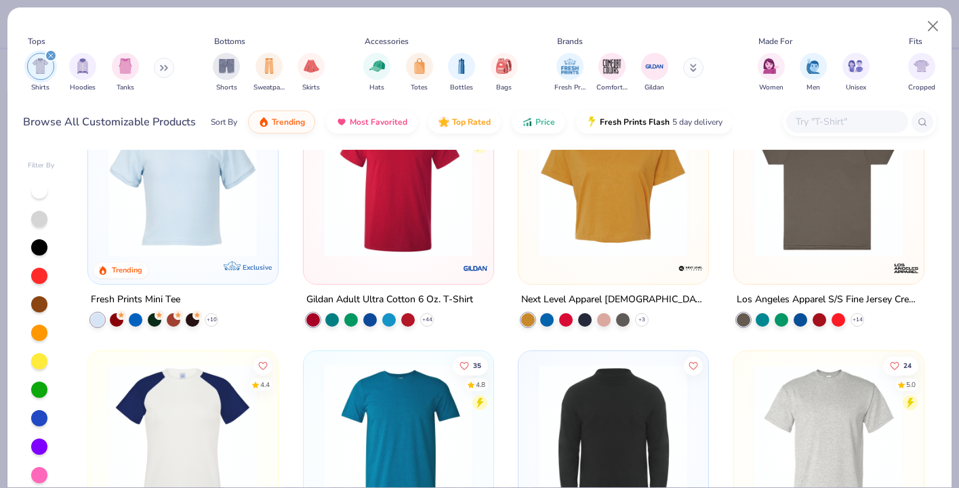
scroll to position [678, 0]
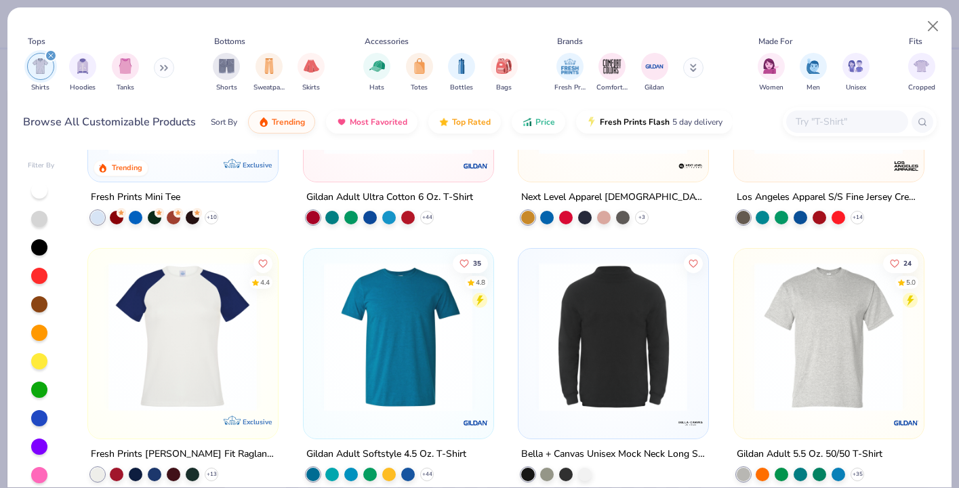
click at [845, 354] on img at bounding box center [828, 336] width 162 height 149
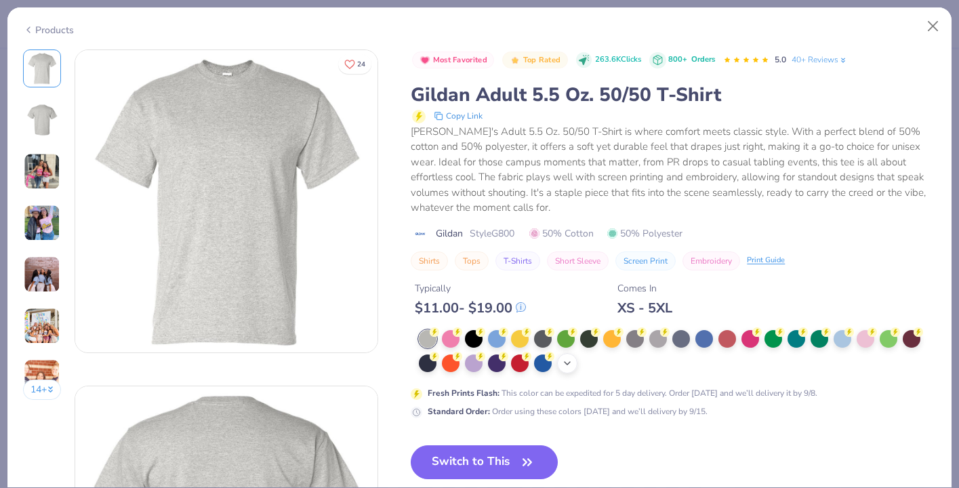
click at [559, 362] on div "+ 13" at bounding box center [567, 363] width 20 height 20
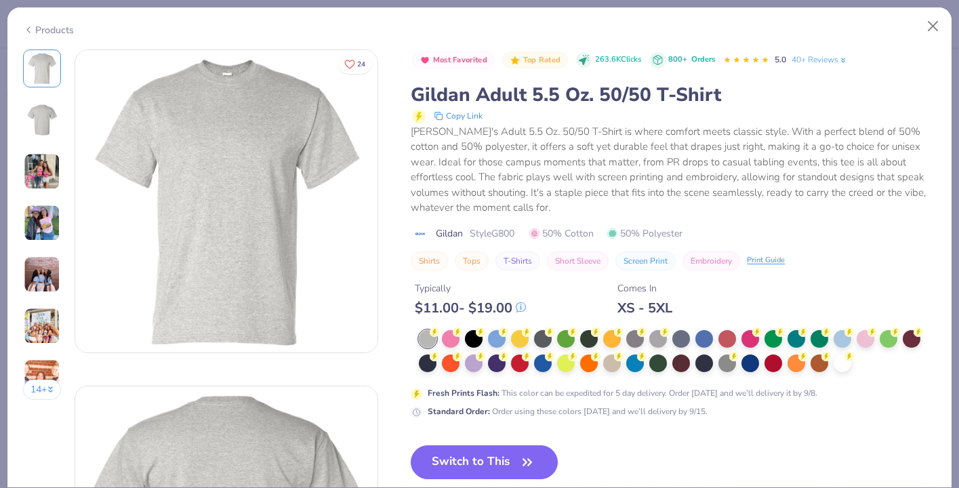
click at [58, 17] on div "Products" at bounding box center [479, 24] width 944 height 35
click at [49, 33] on div "Products" at bounding box center [48, 30] width 51 height 14
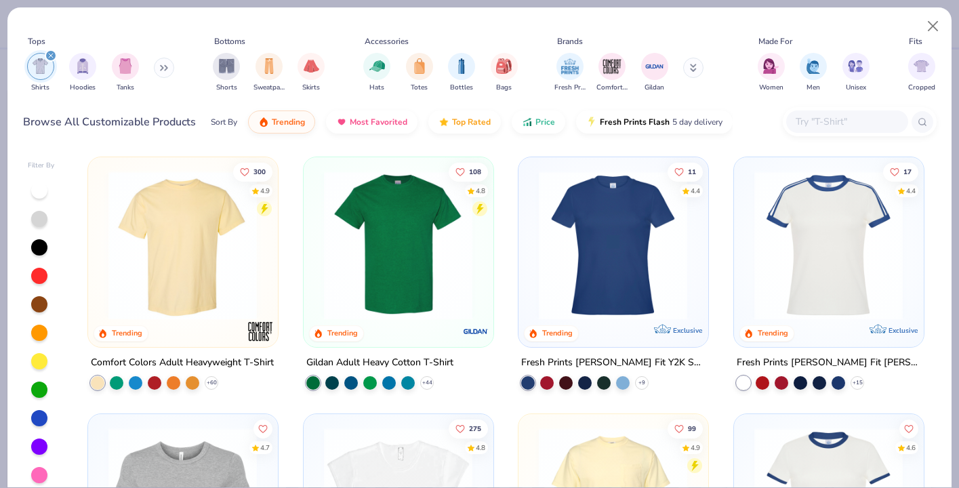
click at [188, 249] on img at bounding box center [183, 245] width 162 height 149
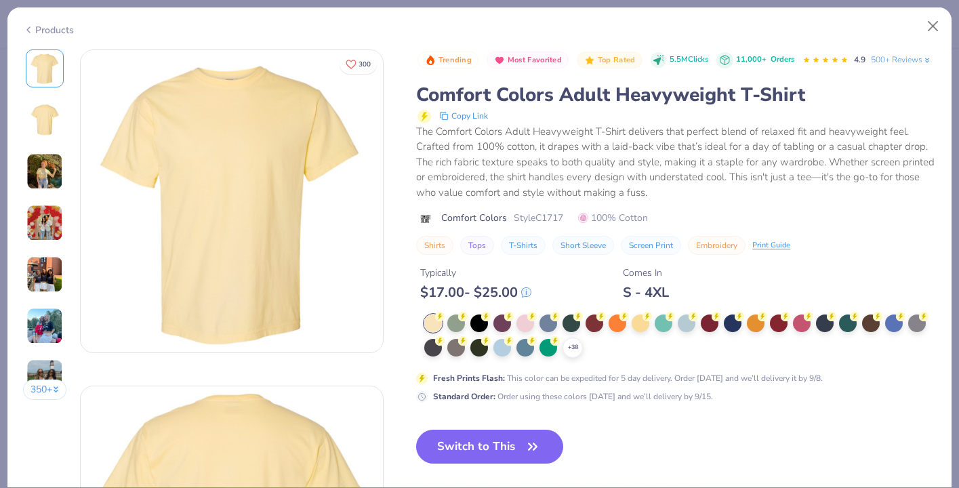
click at [561, 350] on div "+ 38" at bounding box center [680, 335] width 512 height 43
click at [568, 348] on icon at bounding box center [572, 347] width 11 height 11
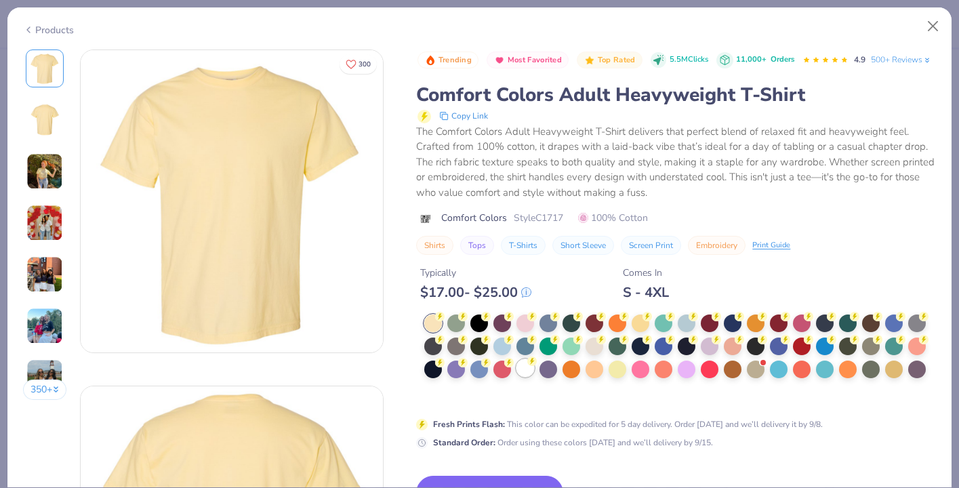
click at [528, 370] on div at bounding box center [525, 368] width 18 height 18
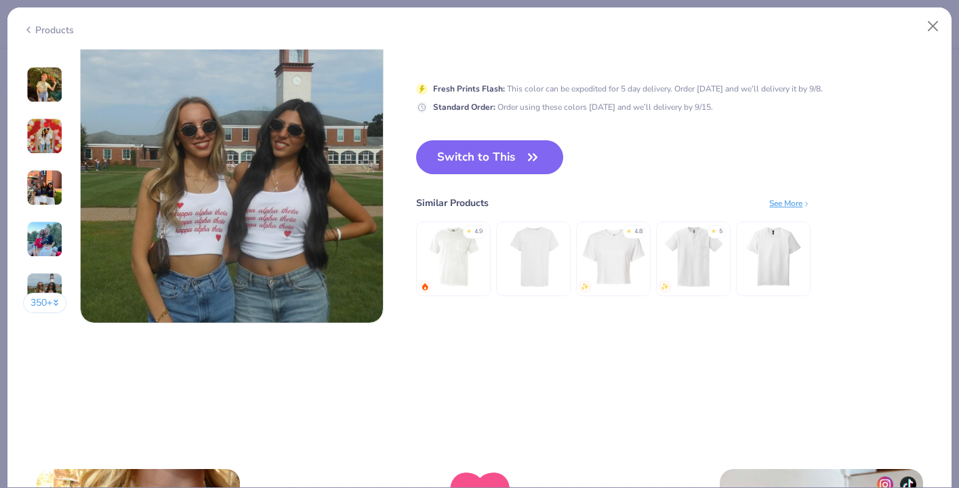
scroll to position [2036, 0]
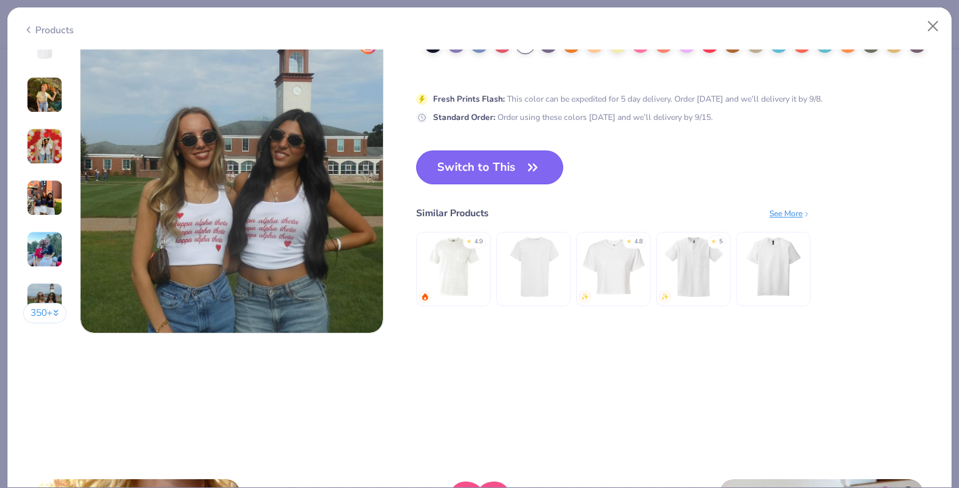
click at [497, 176] on button "Switch to This" at bounding box center [489, 167] width 147 height 34
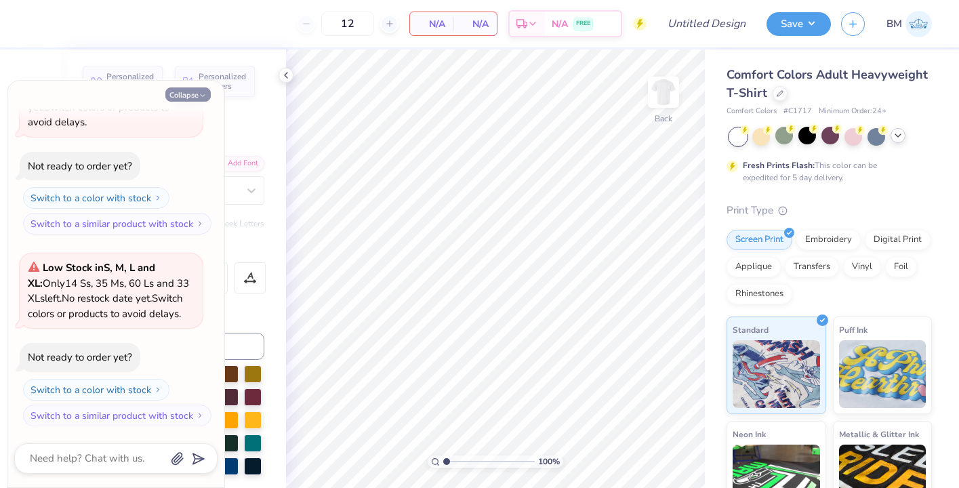
click at [199, 92] on icon "button" at bounding box center [203, 95] width 8 height 8
type textarea "x"
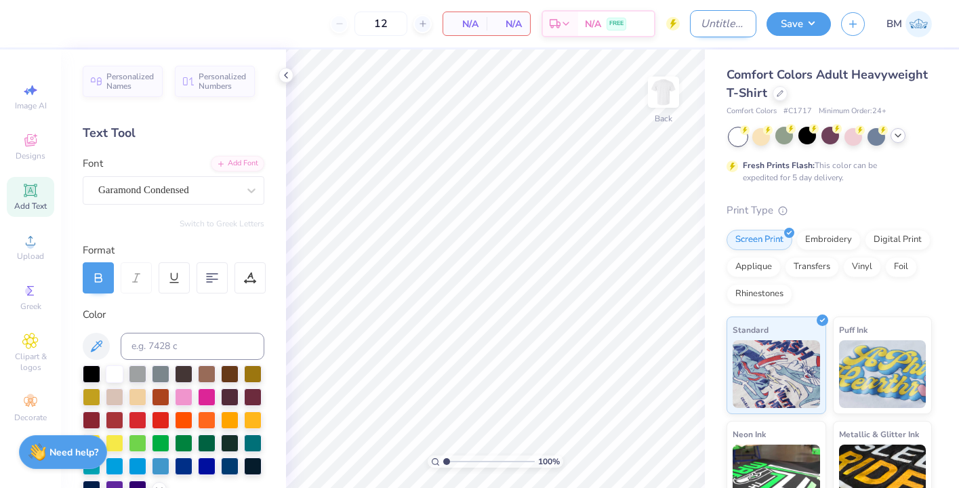
drag, startPoint x: 751, startPoint y: 24, endPoint x: 699, endPoint y: 18, distance: 51.8
click at [699, 18] on input "Design Title" at bounding box center [723, 23] width 66 height 27
click at [629, 43] on div "12 N/A Per Item N/A Total Est. Delivery N/A FREE" at bounding box center [341, 23] width 609 height 47
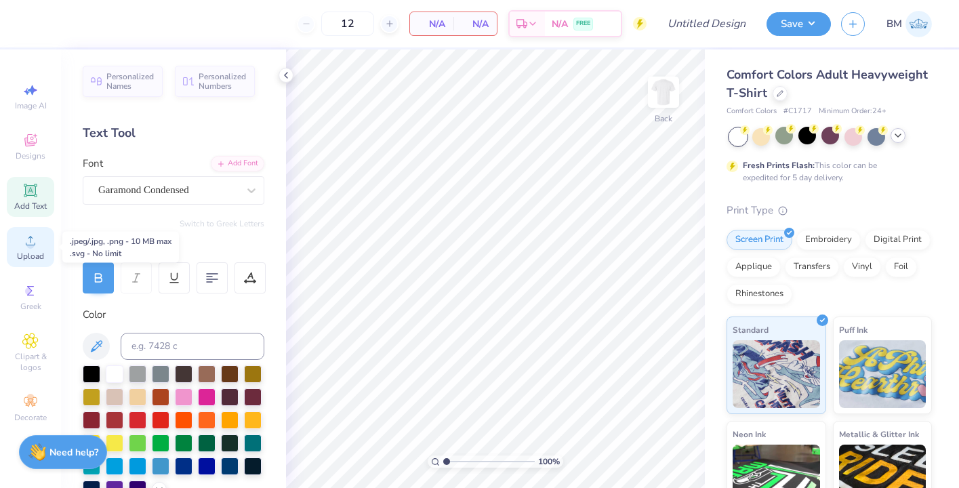
click at [27, 248] on icon at bounding box center [30, 240] width 16 height 16
click at [37, 246] on icon at bounding box center [30, 240] width 16 height 16
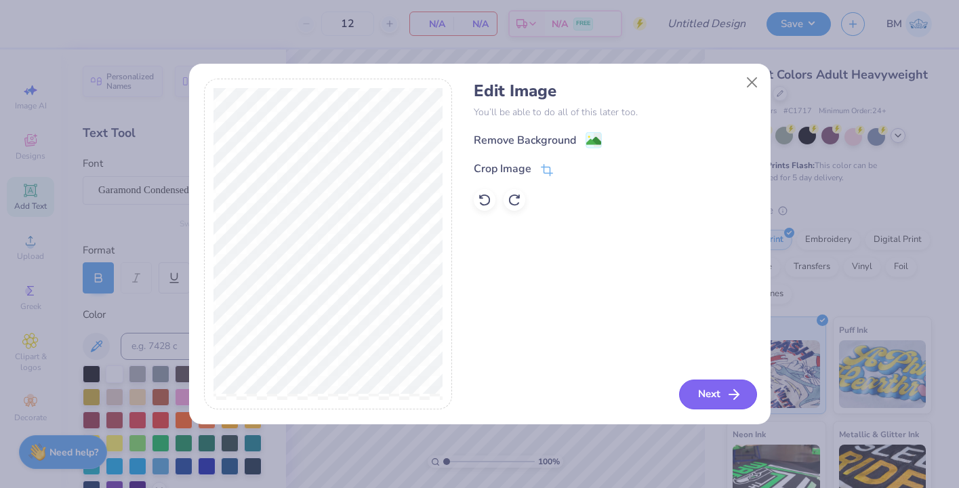
click at [709, 383] on button "Next" at bounding box center [718, 394] width 78 height 30
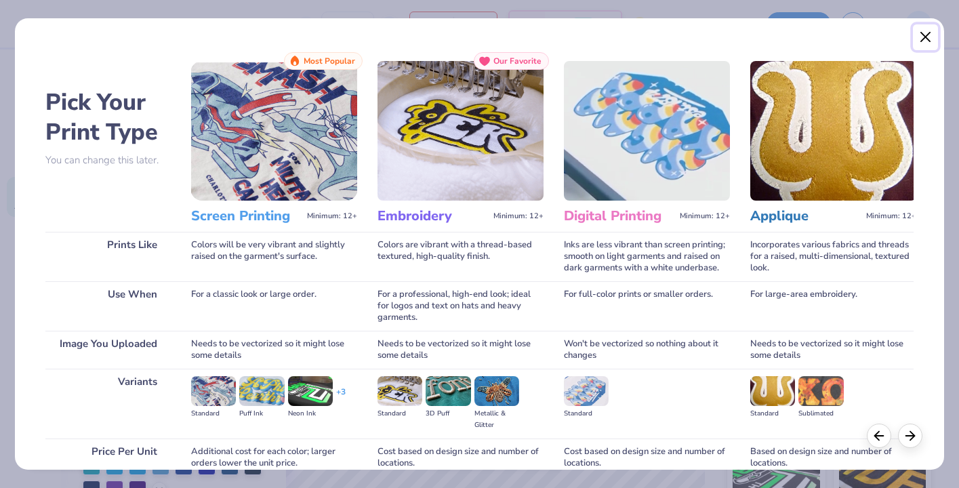
click at [925, 38] on button "Close" at bounding box center [926, 37] width 26 height 26
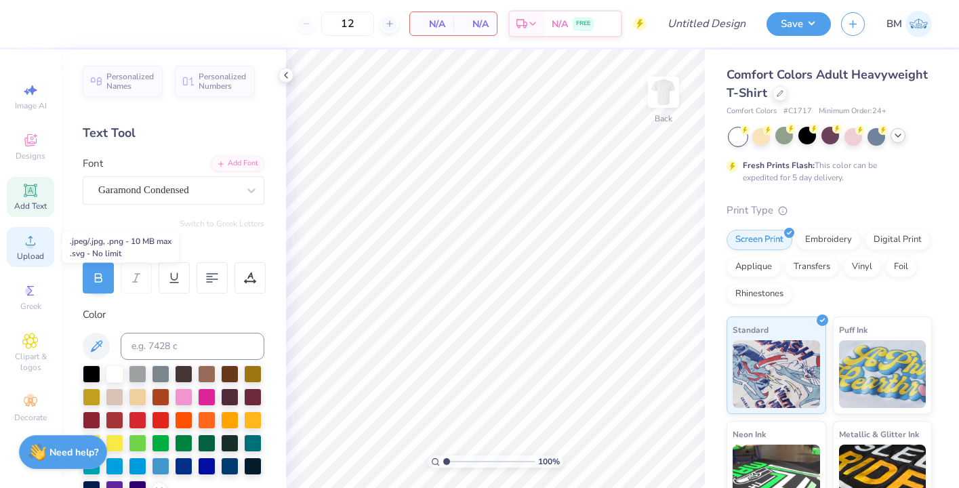
click at [40, 251] on span "Upload" at bounding box center [30, 256] width 27 height 11
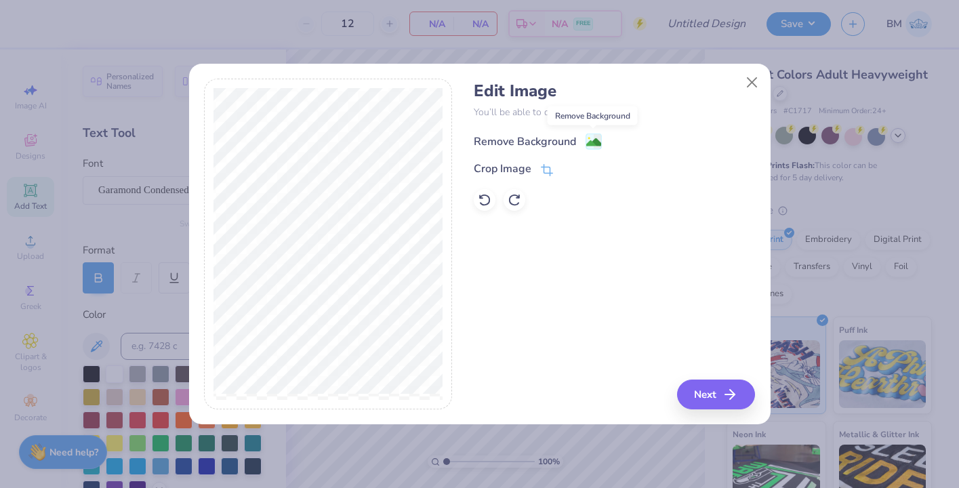
click at [591, 137] on image at bounding box center [593, 142] width 15 height 15
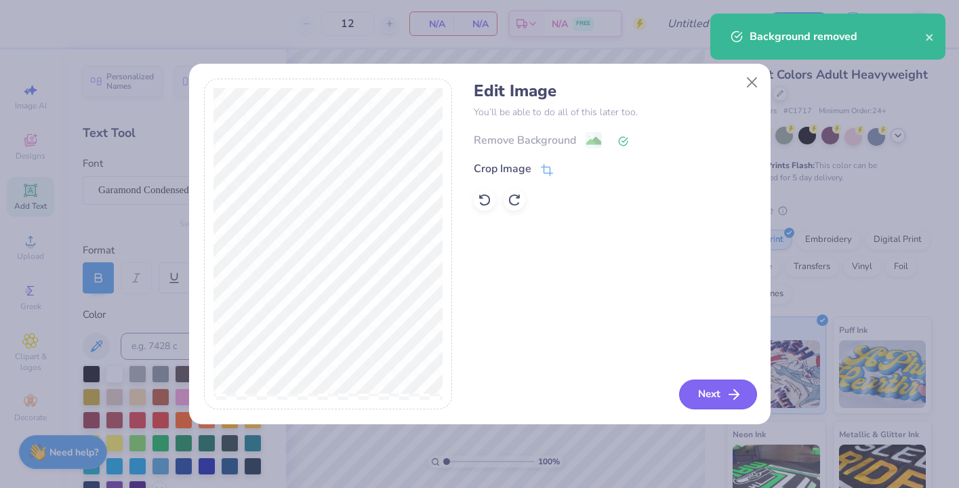
click at [695, 388] on button "Next" at bounding box center [718, 394] width 78 height 30
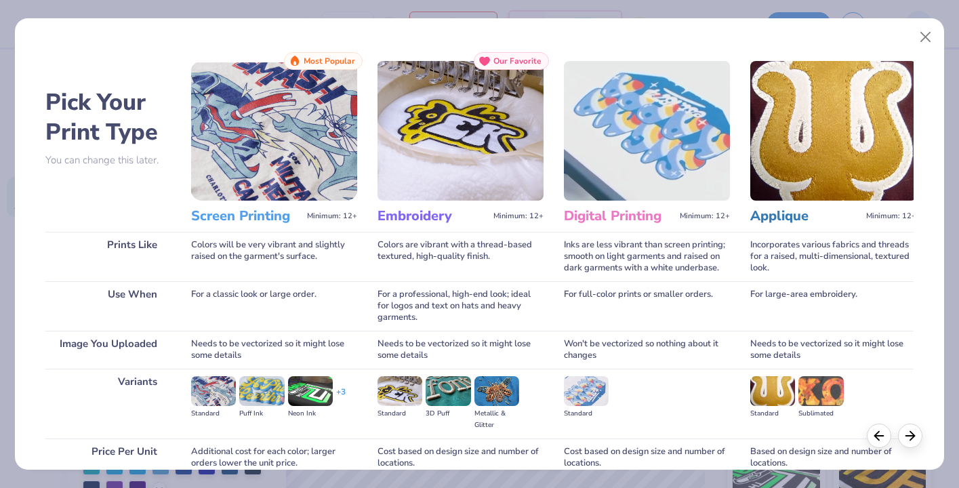
click at [288, 144] on img at bounding box center [274, 131] width 166 height 140
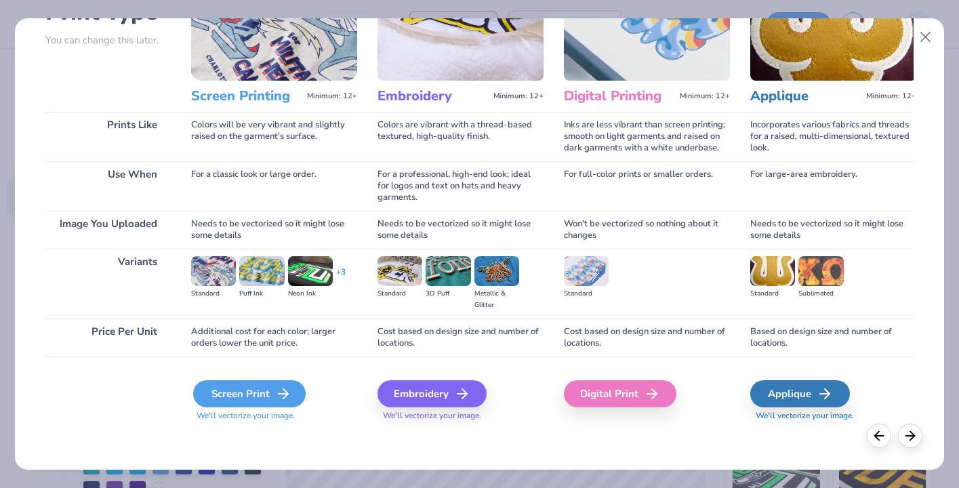
click at [260, 392] on div "Screen Print" at bounding box center [249, 393] width 112 height 27
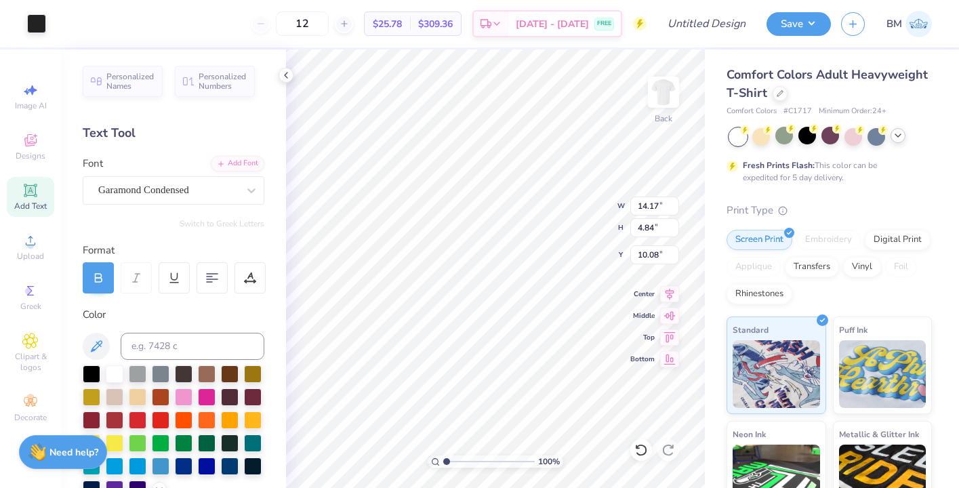
type input "9.25"
type input "9.62"
type input "3.28"
type input "3.00"
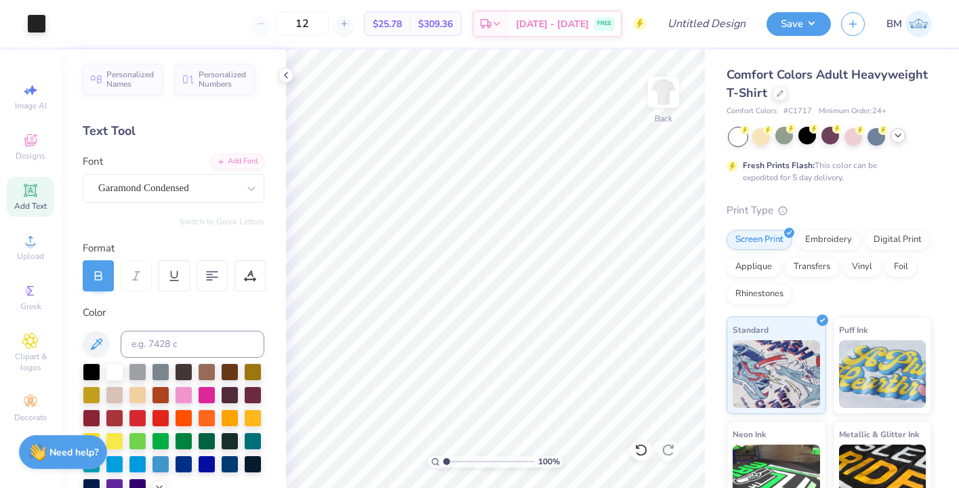
scroll to position [0, 0]
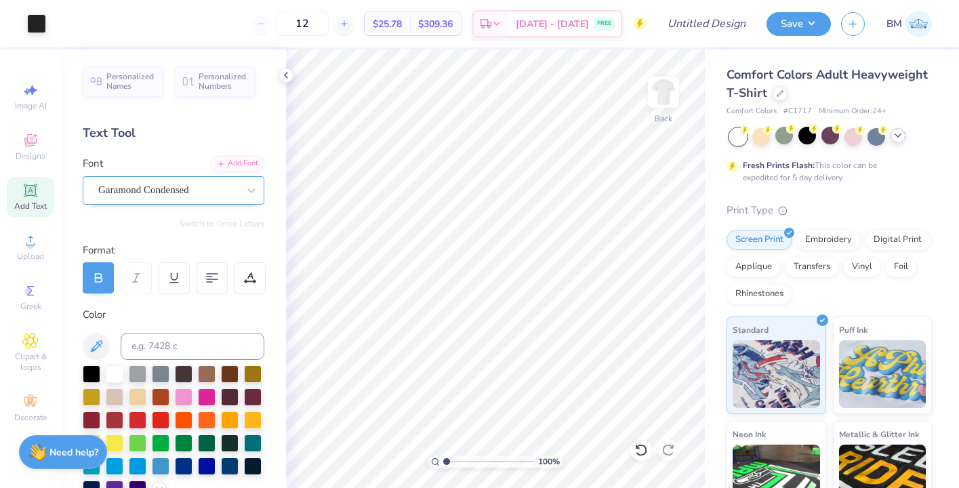
click at [164, 186] on div "Garamond Condensed" at bounding box center [168, 190] width 142 height 21
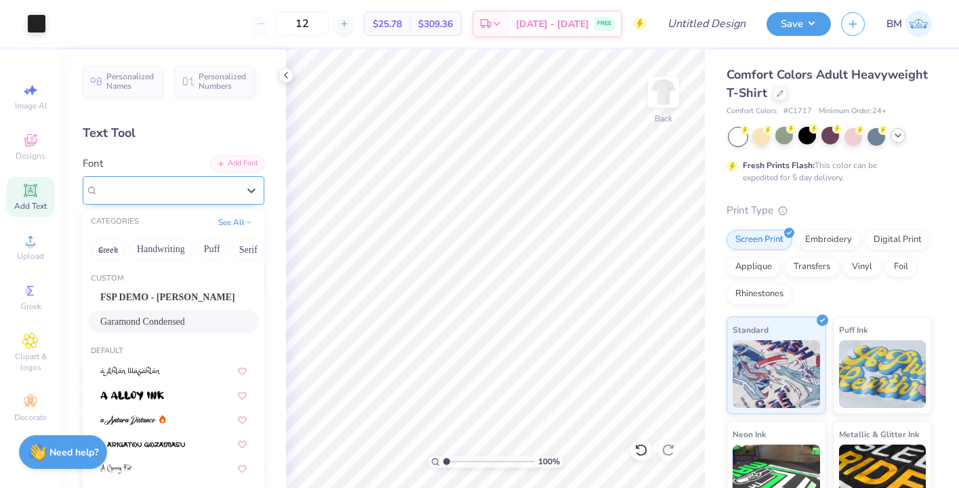
click at [164, 186] on span "Garamond Condensed" at bounding box center [143, 190] width 91 height 16
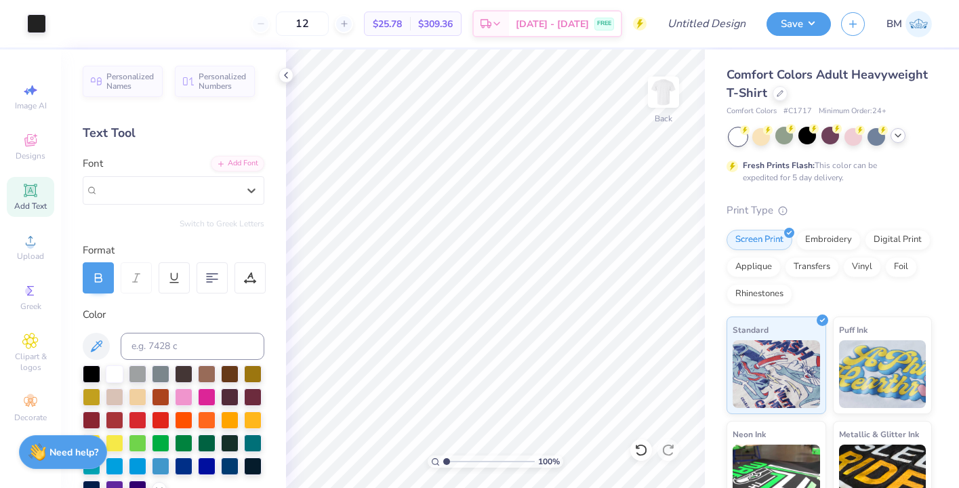
click at [163, 150] on div "Personalized Names Personalized Numbers Text Tool Add Font Font Select is focus…" at bounding box center [173, 268] width 225 height 438
click at [36, 146] on icon at bounding box center [30, 140] width 16 height 16
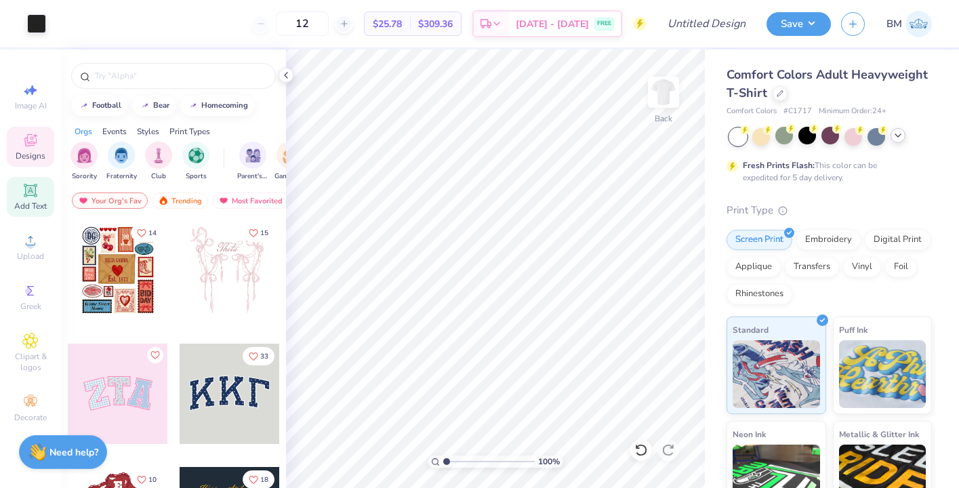
click at [34, 198] on icon at bounding box center [30, 190] width 16 height 16
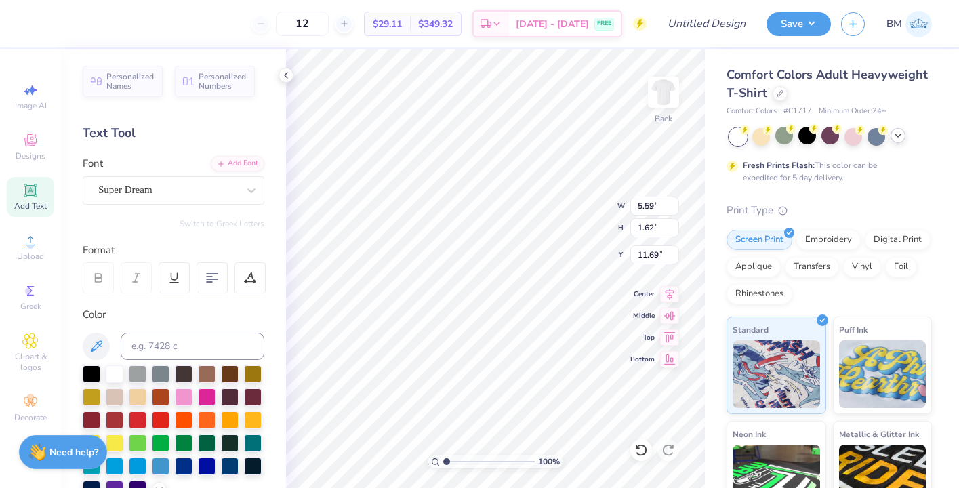
scroll to position [0, 2]
type textarea "BROTHERS"
click at [171, 190] on div "Super Dream" at bounding box center [168, 190] width 142 height 21
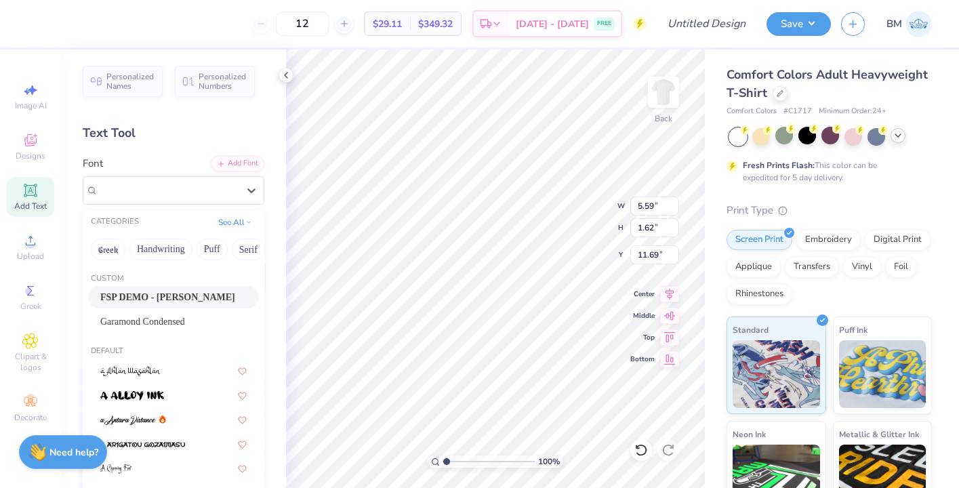
click at [152, 295] on span "FSP DEMO - [PERSON_NAME]" at bounding box center [167, 297] width 135 height 14
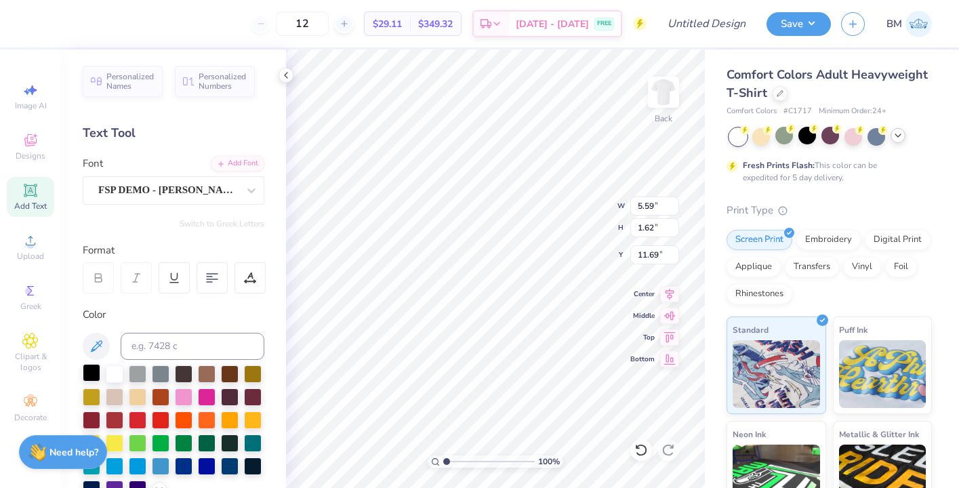
click at [95, 371] on div at bounding box center [92, 373] width 18 height 18
type input "9.05"
type input "1.21"
type input "6.86"
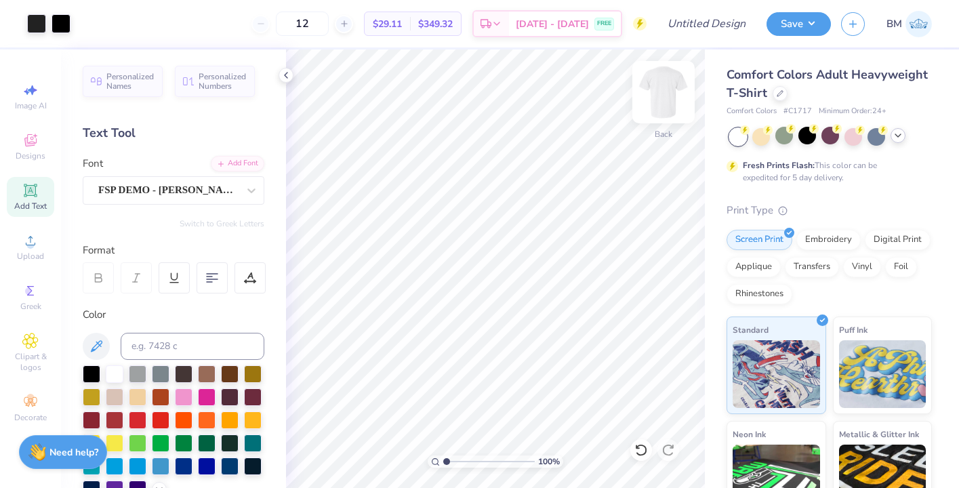
click at [671, 90] on img at bounding box center [663, 92] width 54 height 54
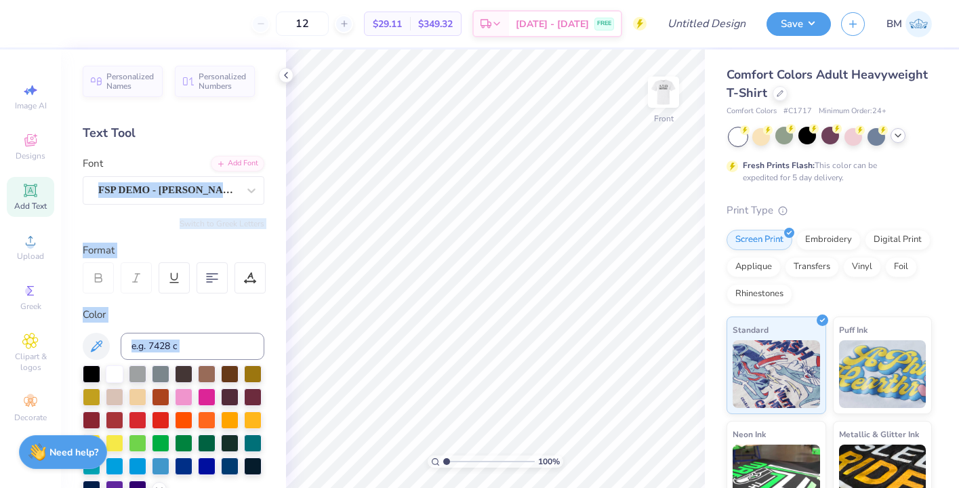
click at [383, 251] on div "12 $29.11 Per Item $349.32 Total Est. Delivery [DATE] - [DATE] FREE Design Titl…" at bounding box center [479, 244] width 959 height 488
click at [228, 217] on div "Personalized Names Personalized Numbers Text Tool Add Font Font FSP DEMO - [PER…" at bounding box center [173, 268] width 225 height 438
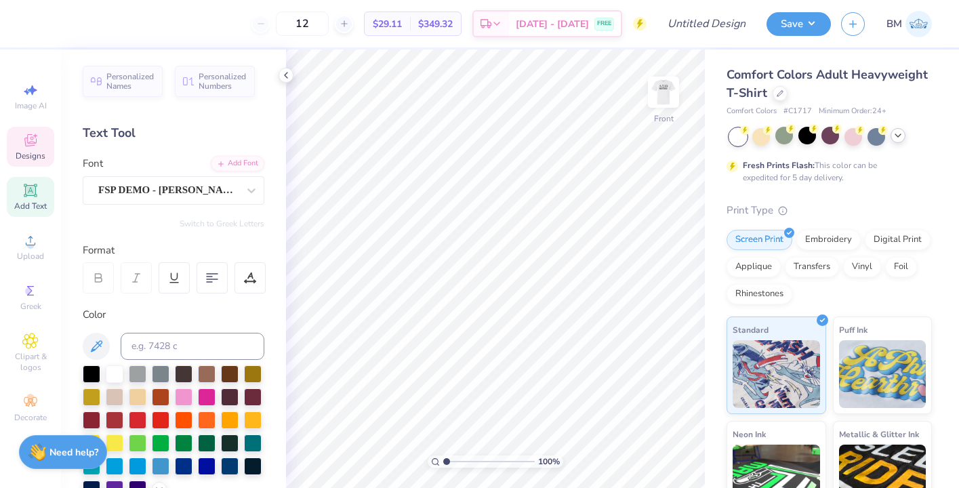
click at [22, 153] on span "Designs" at bounding box center [31, 155] width 30 height 11
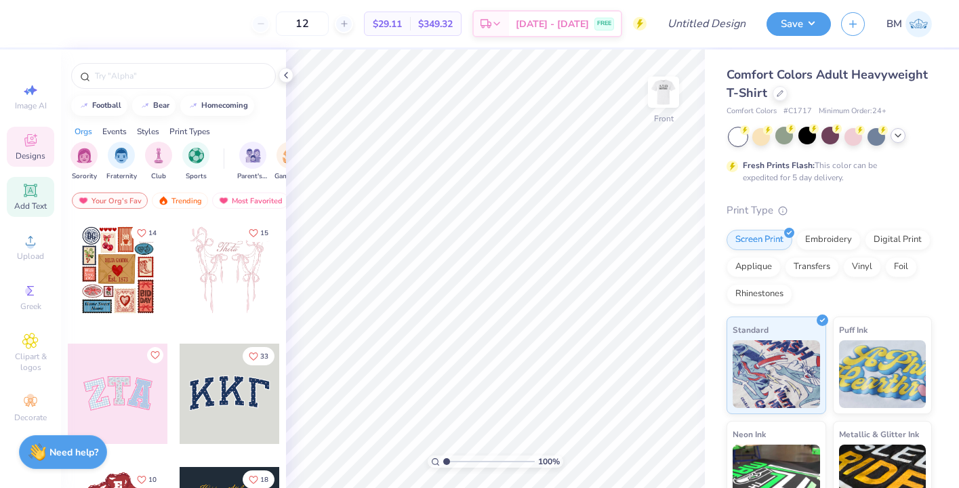
click at [29, 182] on icon at bounding box center [30, 190] width 16 height 16
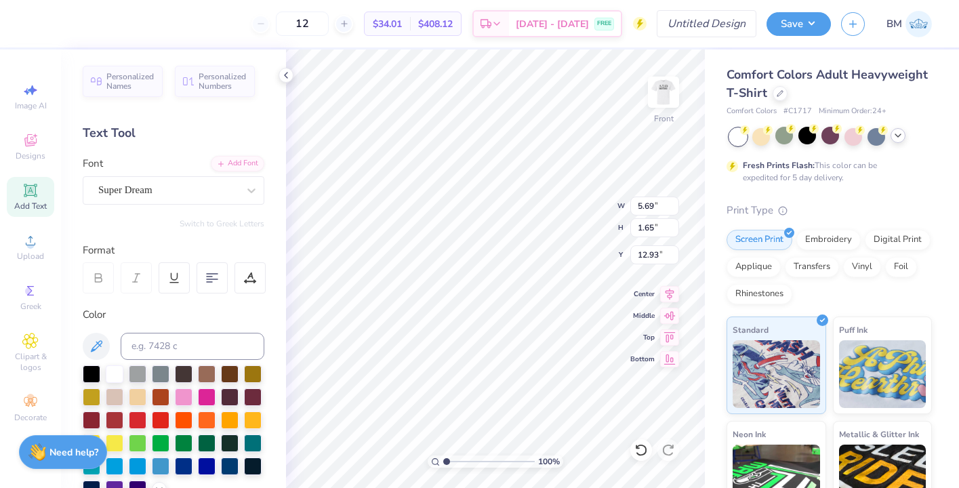
scroll to position [0, 5]
type textarea "DST CHARITYBASH"
click at [218, 279] on div at bounding box center [211, 277] width 31 height 31
click at [207, 279] on 380 at bounding box center [212, 279] width 11 height 0
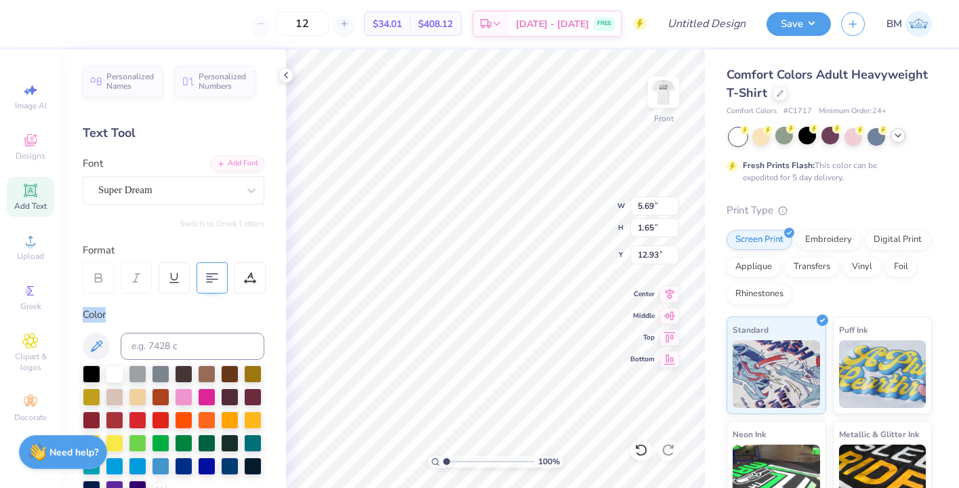
click at [207, 279] on 380 at bounding box center [212, 279] width 11 height 0
click at [96, 373] on div at bounding box center [92, 373] width 18 height 18
click at [205, 193] on div "Super Dream" at bounding box center [168, 190] width 142 height 21
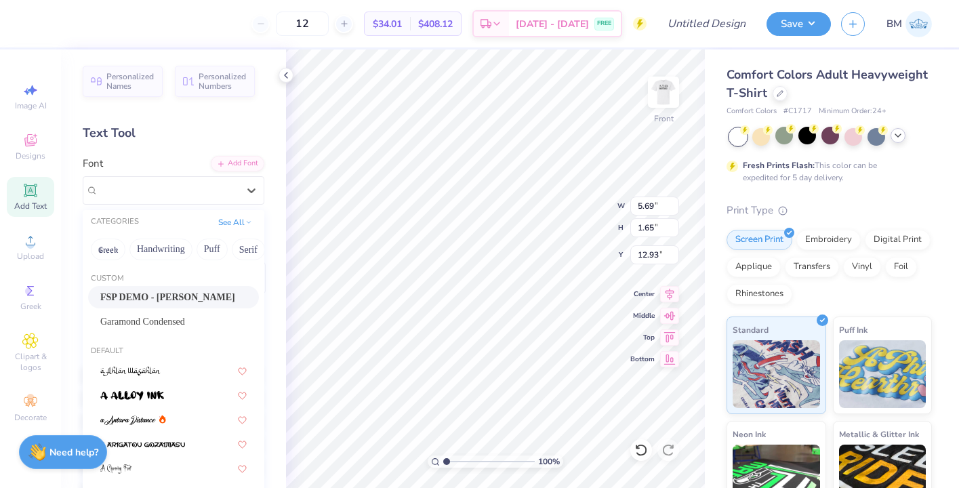
click at [179, 288] on div "FSP DEMO - [PERSON_NAME]" at bounding box center [173, 297] width 171 height 22
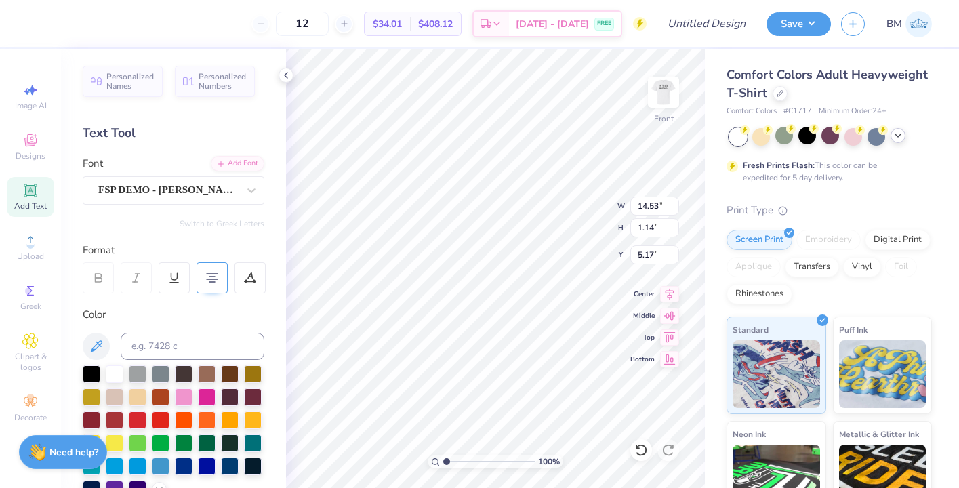
type input "5.17"
type textarea "DST CHARITY BASH"
type input "5.08"
click at [21, 192] on div "Add Text" at bounding box center [30, 197] width 47 height 40
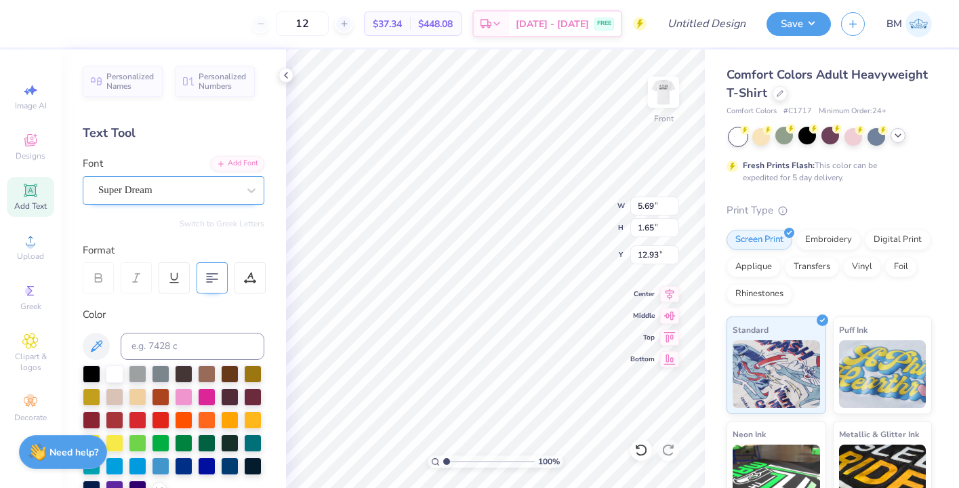
click at [212, 199] on div at bounding box center [168, 190] width 140 height 18
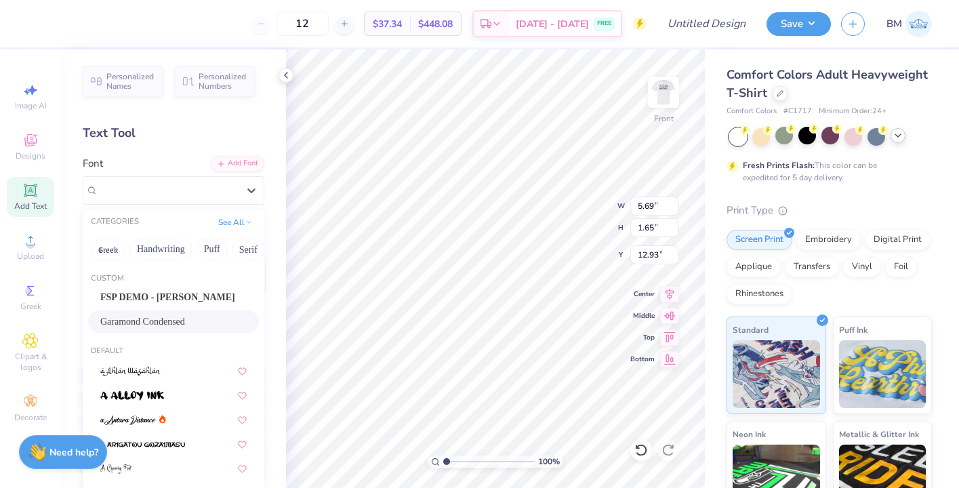
click at [185, 315] on span "Garamond Condensed" at bounding box center [142, 321] width 85 height 14
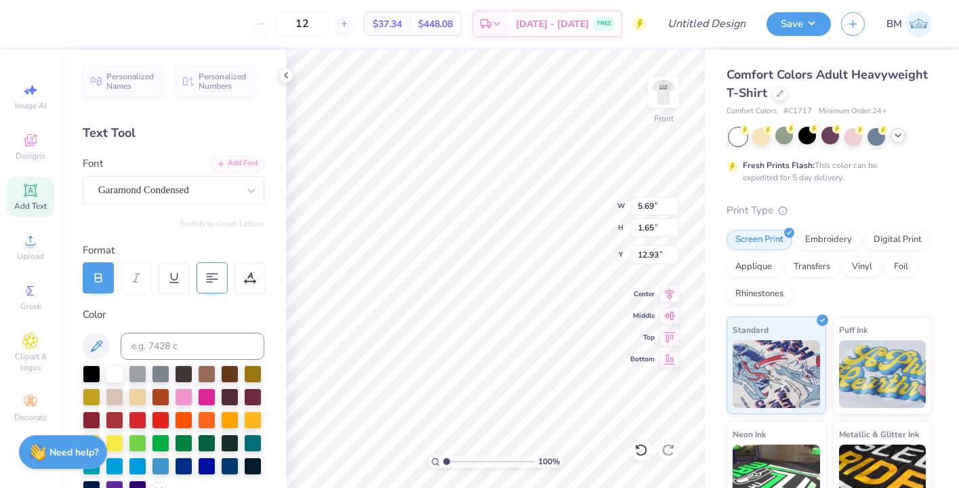
scroll to position [0, 1]
type textarea "[DATE]"
click at [91, 371] on div at bounding box center [92, 373] width 18 height 18
type input "6.05"
type input "1.50"
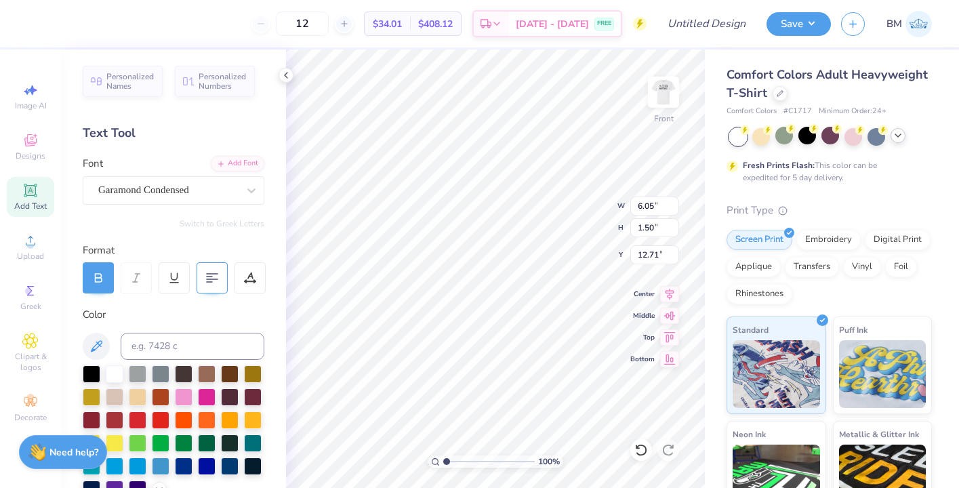
type input "8.95"
click at [670, 87] on img at bounding box center [663, 92] width 54 height 54
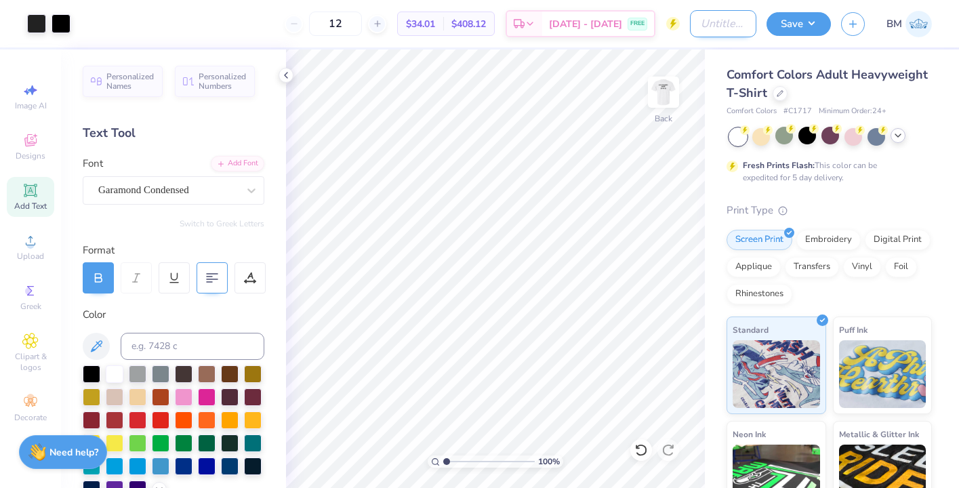
click at [693, 20] on input "Design Title" at bounding box center [723, 23] width 66 height 27
click at [662, 91] on img at bounding box center [663, 92] width 54 height 54
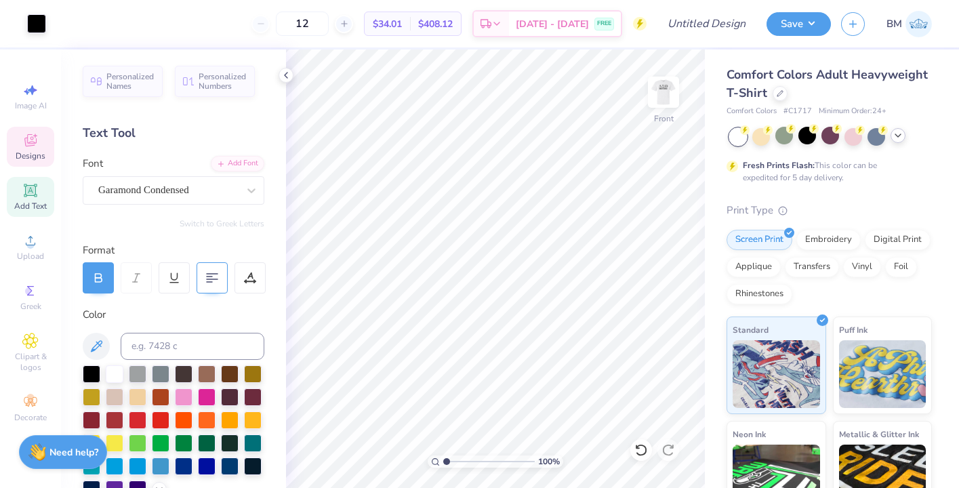
click at [36, 146] on icon at bounding box center [30, 140] width 16 height 16
